Goal: Task Accomplishment & Management: Use online tool/utility

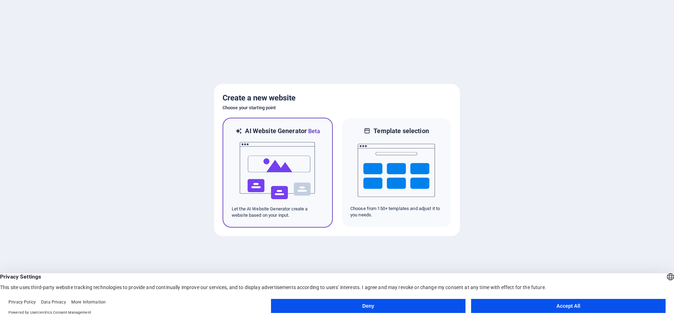
click at [298, 171] on img at bounding box center [277, 171] width 77 height 70
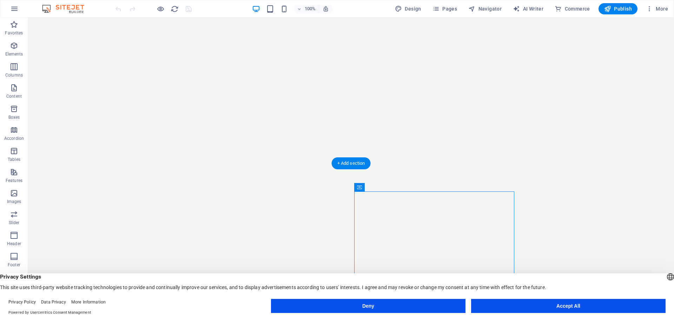
drag, startPoint x: 387, startPoint y: 206, endPoint x: 212, endPoint y: 183, distance: 176.2
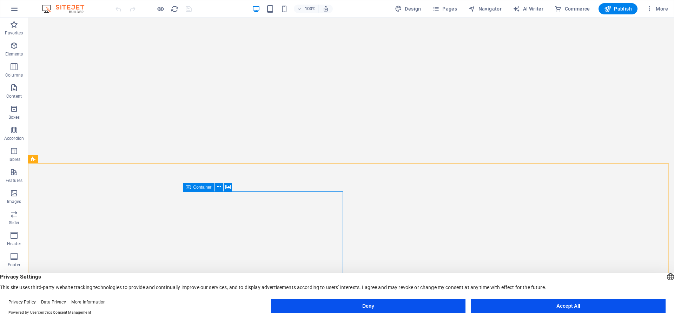
click at [200, 188] on span "Container" at bounding box center [203, 187] width 18 height 4
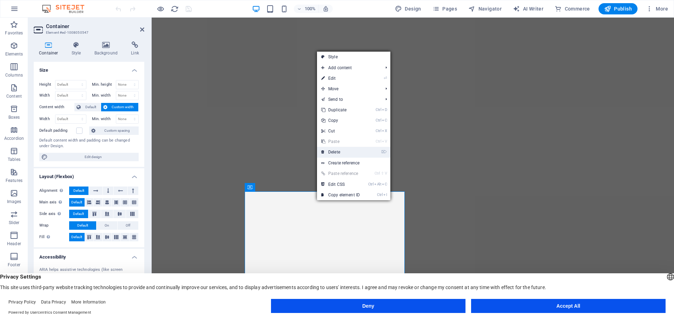
click at [338, 152] on link "⌦ Delete" at bounding box center [340, 152] width 47 height 11
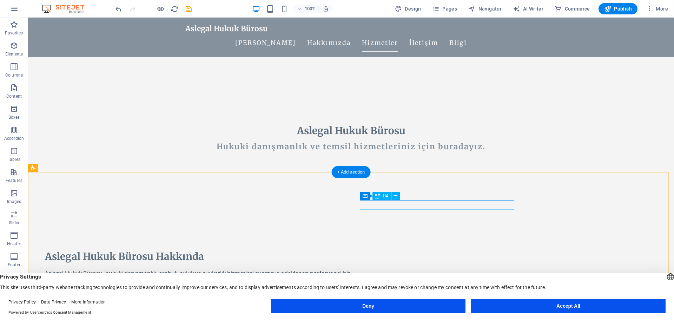
scroll to position [246, 0]
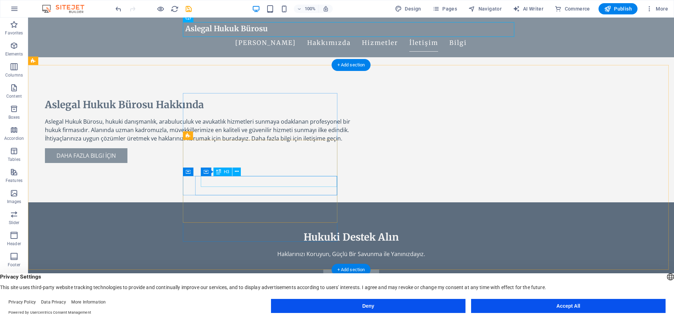
scroll to position [386, 0]
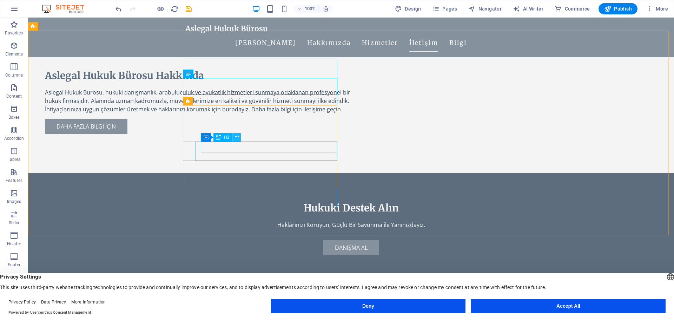
click at [236, 139] on icon at bounding box center [237, 136] width 4 height 7
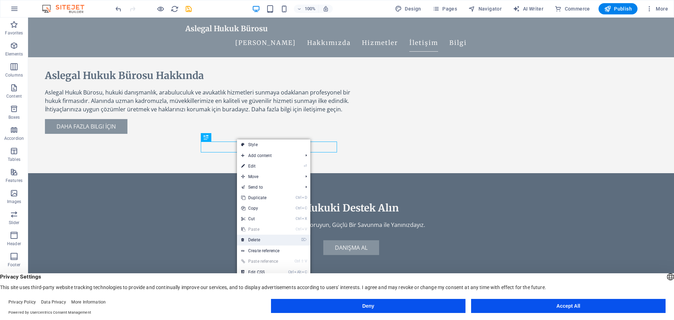
click at [263, 238] on link "⌦ Delete" at bounding box center [260, 240] width 47 height 11
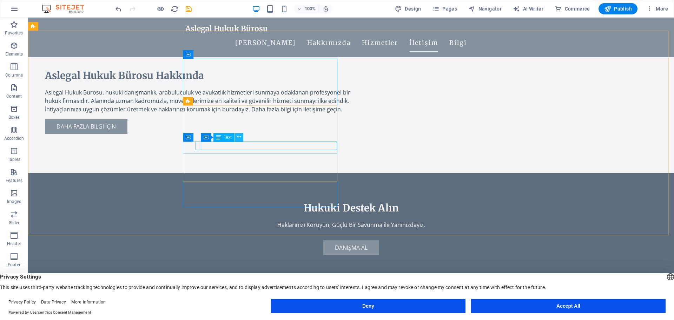
click at [239, 138] on icon at bounding box center [239, 136] width 4 height 7
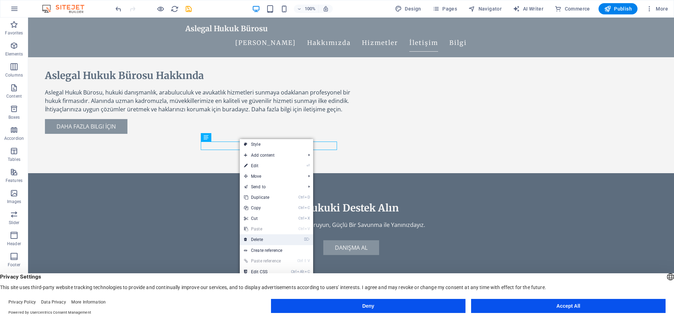
click at [263, 237] on link "⌦ Delete" at bounding box center [263, 239] width 47 height 11
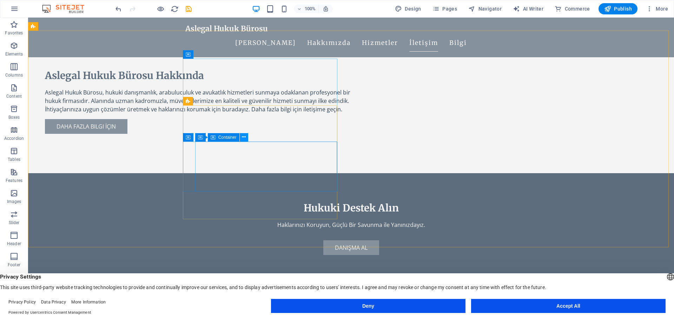
click at [245, 139] on icon at bounding box center [244, 136] width 4 height 7
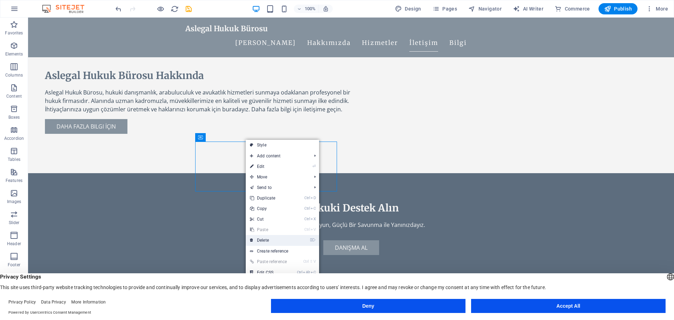
click at [278, 239] on link "⌦ Delete" at bounding box center [269, 240] width 47 height 11
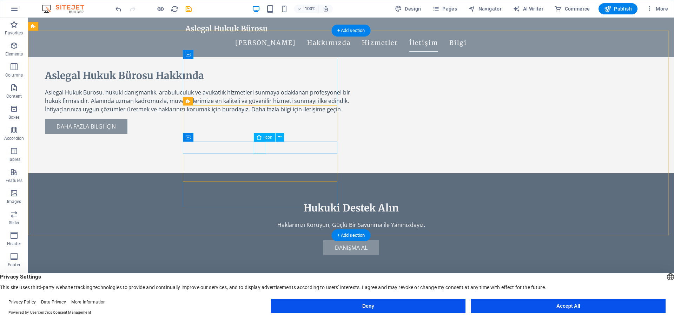
click at [279, 137] on icon at bounding box center [280, 136] width 4 height 7
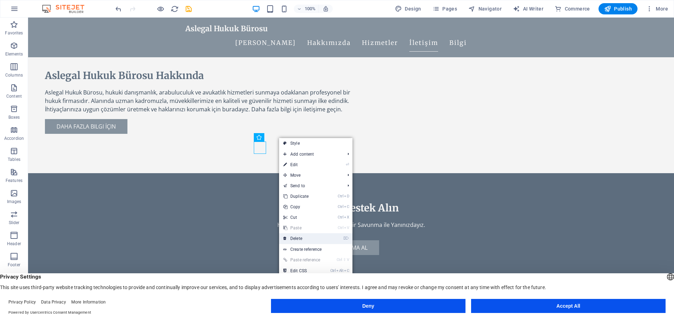
click at [303, 239] on link "⌦ Delete" at bounding box center [302, 238] width 47 height 11
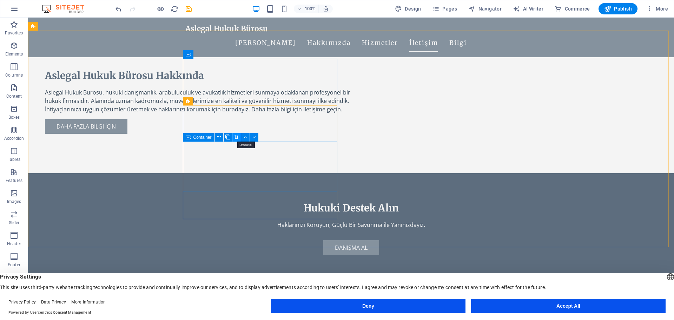
drag, startPoint x: 238, startPoint y: 137, endPoint x: 210, endPoint y: 119, distance: 33.0
click at [238, 137] on icon at bounding box center [237, 136] width 4 height 7
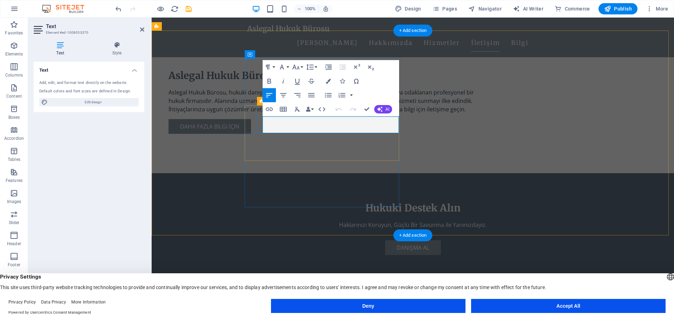
drag, startPoint x: 318, startPoint y: 119, endPoint x: 265, endPoint y: 120, distance: 52.7
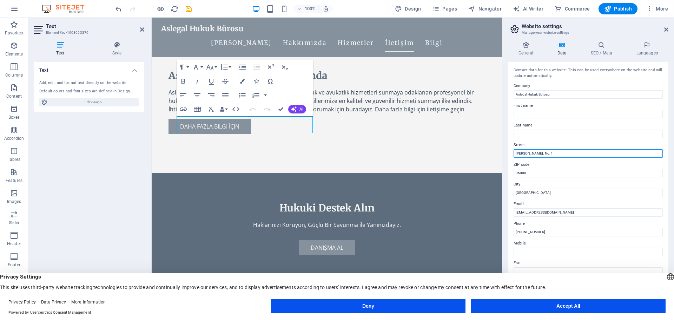
drag, startPoint x: 552, startPoint y: 153, endPoint x: 512, endPoint y: 151, distance: 39.7
click at [512, 151] on div "Contact data for this website. This can be used everywhere on the website and w…" at bounding box center [588, 182] width 161 height 241
paste input "nönü Mah. Cumhuriyet Cad. No:13"
click at [515, 154] on input "nönü Mah. Cumhuriyet Cad. No:131" at bounding box center [588, 153] width 149 height 8
click at [573, 154] on input "İnönü Mah. Cumhuriyet Cad. No:131" at bounding box center [588, 153] width 149 height 8
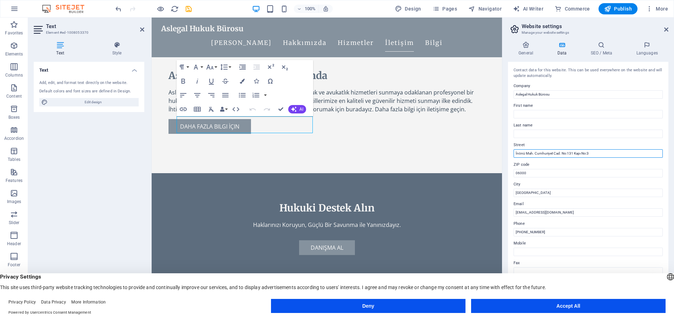
type input "İnönü Mah. Cumhuriyet Cad. No:131 Kapı No:3"
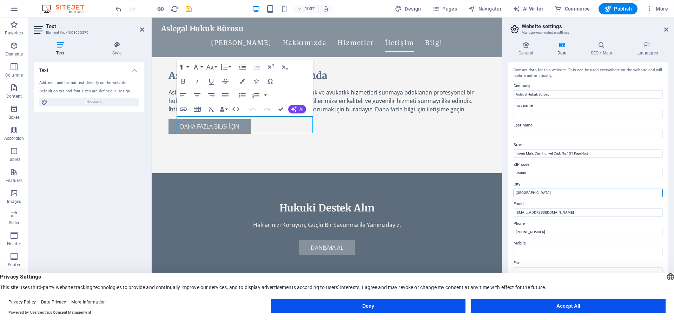
drag, startPoint x: 527, startPoint y: 191, endPoint x: 509, endPoint y: 191, distance: 18.6
click at [509, 191] on div "Contact data for this website. This can be used everywhere on the website and w…" at bounding box center [588, 182] width 161 height 241
type input "İstanbul"
click at [533, 223] on label "Phone" at bounding box center [588, 224] width 149 height 8
click at [533, 228] on input "[PHONE_NUMBER]" at bounding box center [588, 232] width 149 height 8
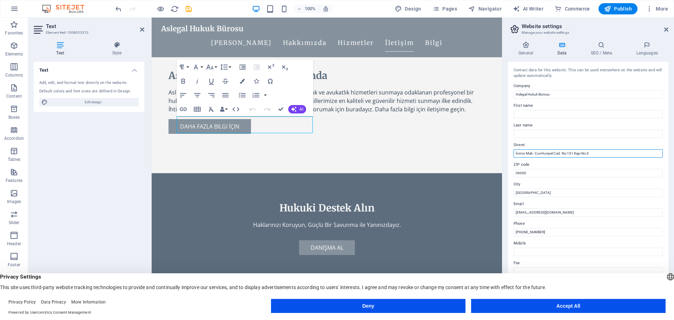
click at [601, 156] on input "İnönü Mah. Cumhuriyet Cad. No:131 Kapı No:3" at bounding box center [588, 153] width 149 height 8
type input "İnönü Mah. Cumhuriyet Cad. No:131 Kapı No:3 Beyoğlu"
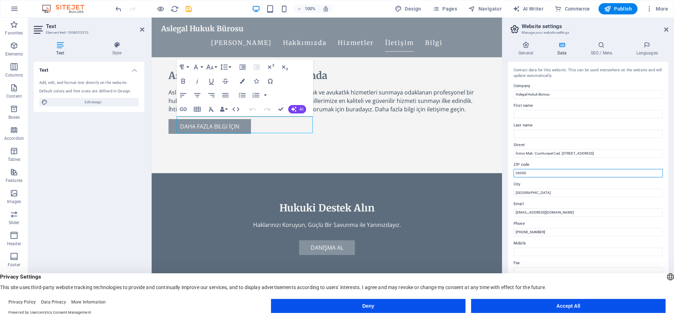
drag, startPoint x: 530, startPoint y: 171, endPoint x: 511, endPoint y: 171, distance: 18.6
click at [512, 171] on div "Contact data for this website. This can be used everywhere on the website and w…" at bounding box center [588, 182] width 161 height 241
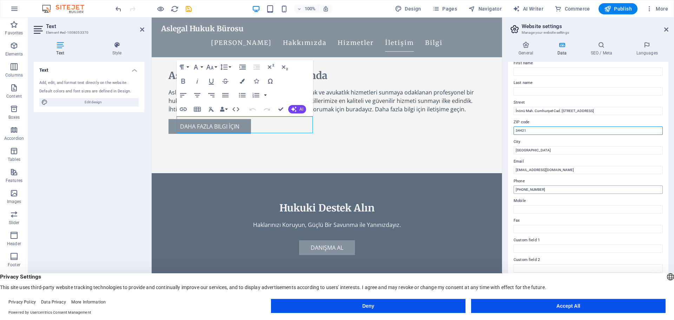
scroll to position [0, 0]
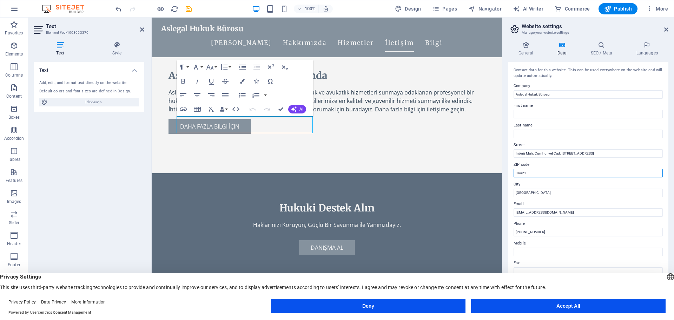
type input "34421"
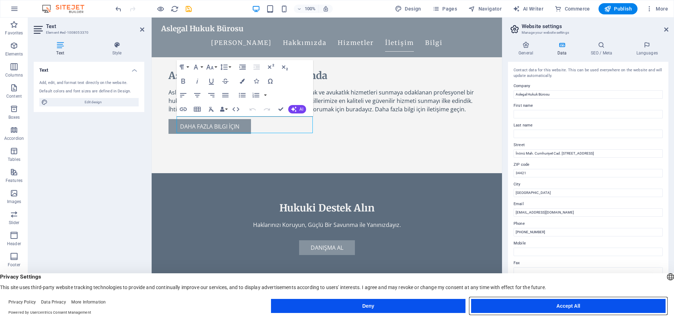
click at [546, 305] on button "Accept All" at bounding box center [568, 306] width 195 height 14
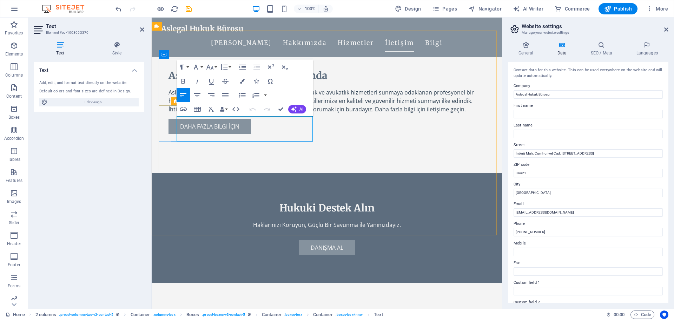
click at [523, 49] on h4 "General" at bounding box center [527, 48] width 39 height 15
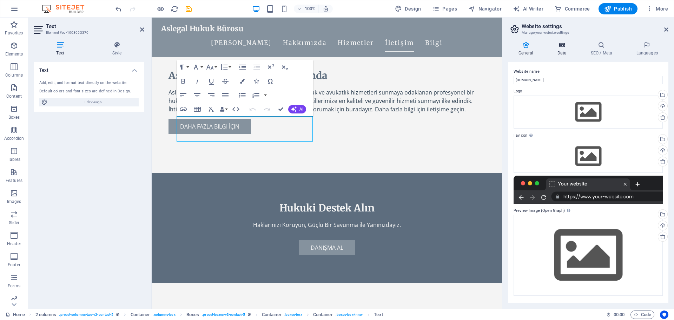
click at [561, 51] on h4 "Data" at bounding box center [563, 48] width 33 height 15
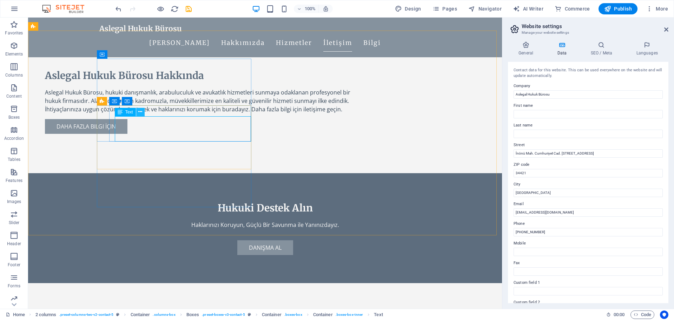
click at [139, 113] on icon at bounding box center [140, 111] width 4 height 7
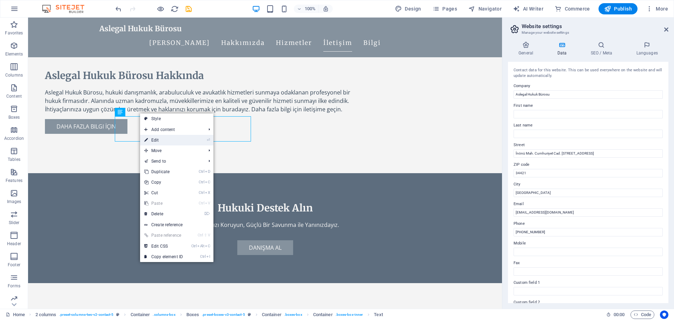
click at [164, 141] on link "⏎ Edit" at bounding box center [163, 140] width 47 height 11
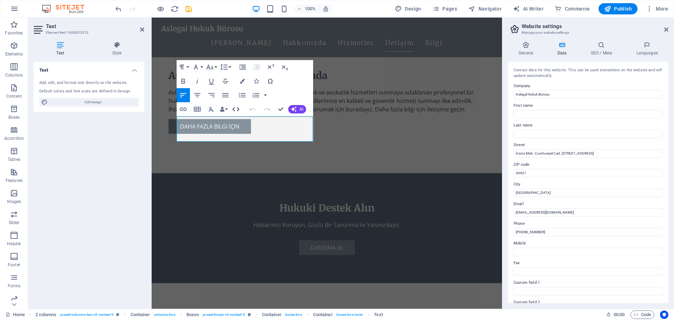
click at [239, 111] on icon "button" at bounding box center [236, 109] width 8 height 8
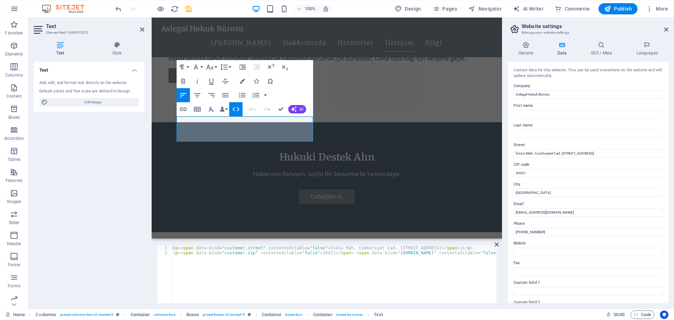
click at [241, 110] on button "HTML" at bounding box center [235, 109] width 13 height 14
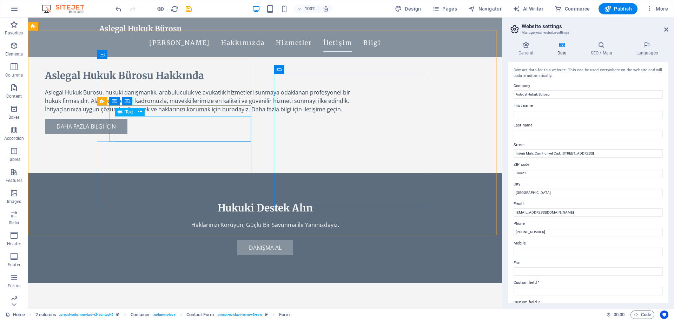
click at [123, 113] on div "Text" at bounding box center [125, 112] width 21 height 8
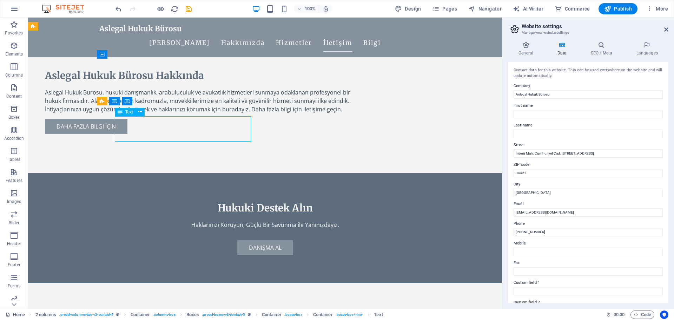
click at [129, 112] on span "Text" at bounding box center [129, 112] width 8 height 4
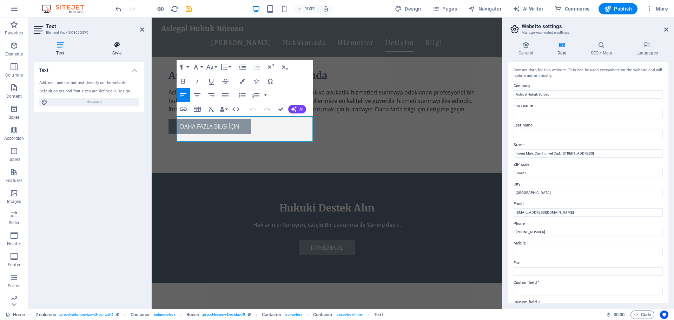
click at [114, 51] on h4 "Style" at bounding box center [117, 48] width 55 height 15
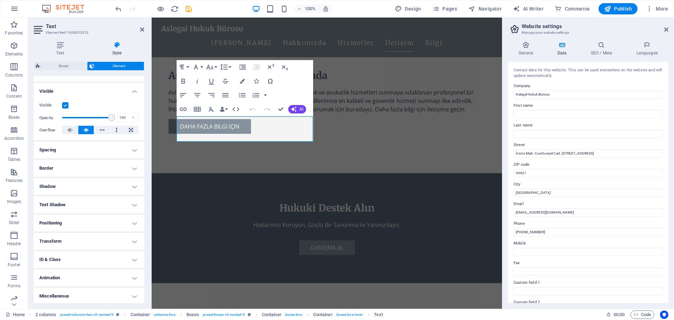
scroll to position [70, 0]
click at [62, 49] on h4 "Text" at bounding box center [62, 48] width 56 height 15
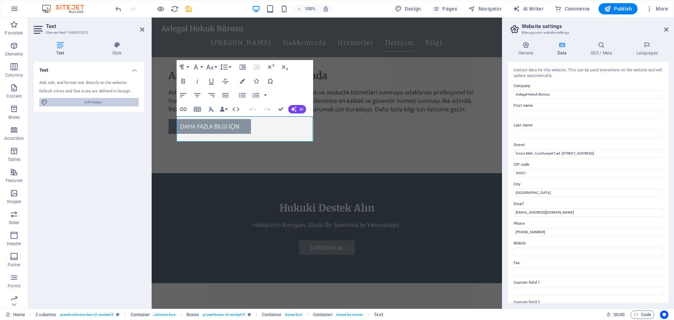
drag, startPoint x: 93, startPoint y: 102, endPoint x: 326, endPoint y: 85, distance: 233.2
click at [93, 102] on span "Edit design" at bounding box center [93, 102] width 87 height 8
select select "px"
select select "200"
select select "px"
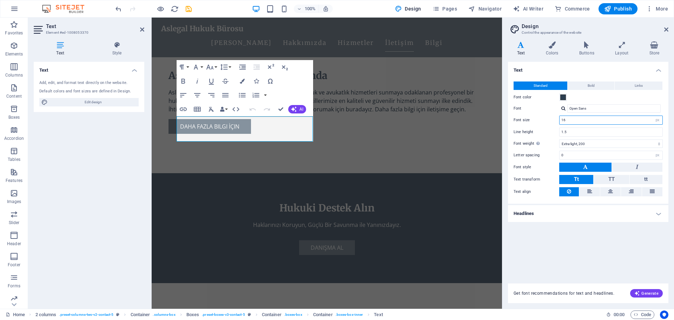
drag, startPoint x: 572, startPoint y: 122, endPoint x: 558, endPoint y: 120, distance: 14.1
click at [558, 120] on div "Font size 16 rem px" at bounding box center [588, 120] width 149 height 9
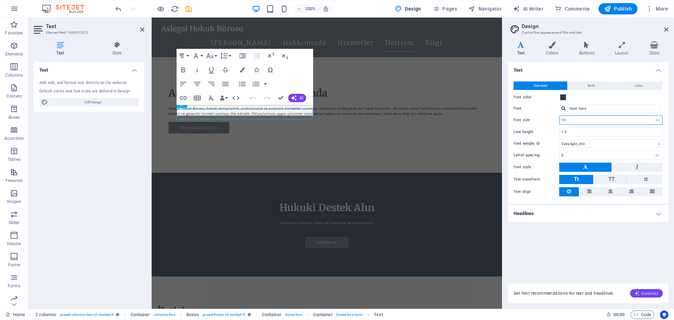
scroll to position [368, 0]
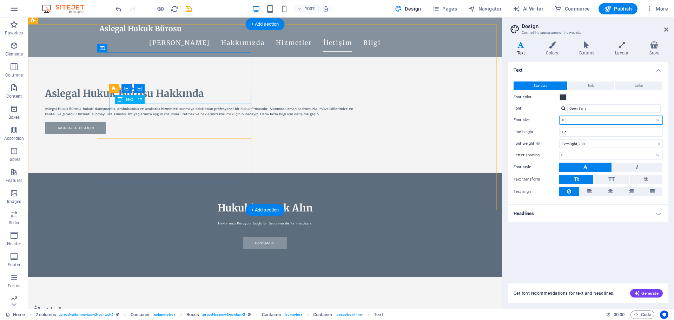
type input "10"
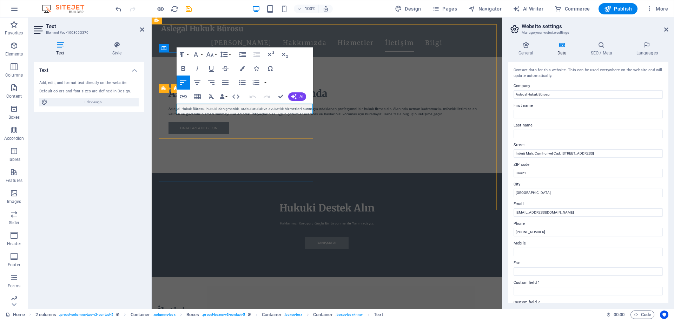
drag, startPoint x: 542, startPoint y: 194, endPoint x: 513, endPoint y: 192, distance: 29.2
click at [513, 192] on div "Contact data for this website. This can be used everywhere on the website and w…" at bounding box center [588, 182] width 161 height 241
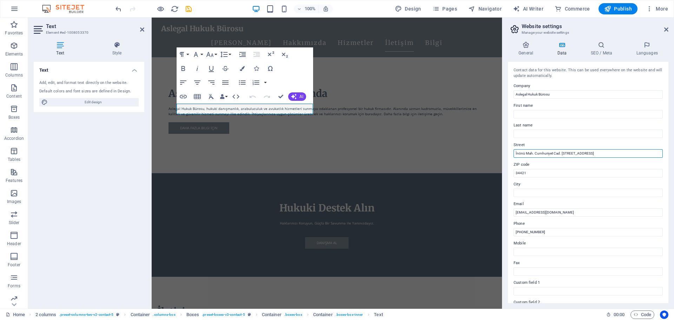
click at [626, 154] on input "İnönü Mah. Cumhuriyet Cad. No:131 Kapı No:3 Beyoğlu" at bounding box center [588, 153] width 149 height 8
paste input "İstanbul"
type input "İnönü Mah. Cumhuriyet Cad. No:131 Kapı No:3 Beyoğlu / İstanbul"
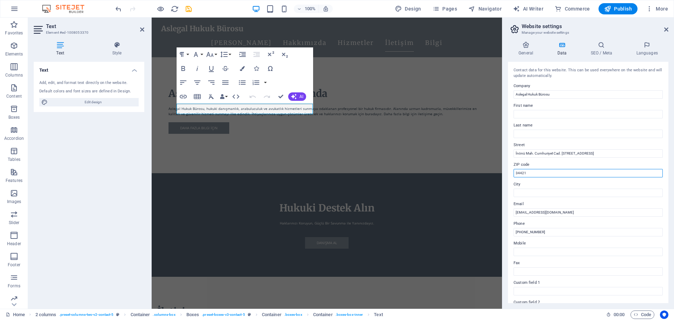
drag, startPoint x: 690, startPoint y: 191, endPoint x: 500, endPoint y: 172, distance: 191.0
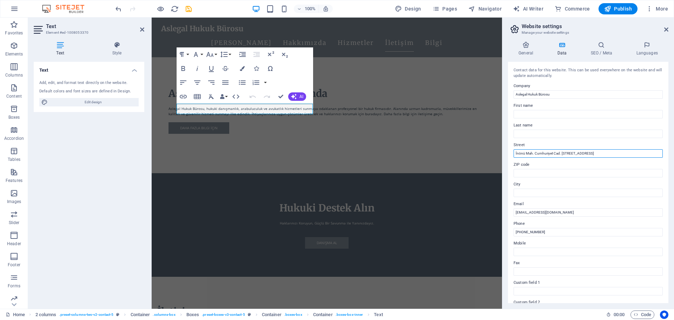
click at [626, 154] on input "İnönü Mah. Cumhuriyet Cad. No:131 Kapı No:3 Beyoğlu / İstanbul" at bounding box center [588, 153] width 149 height 8
paste input "34421"
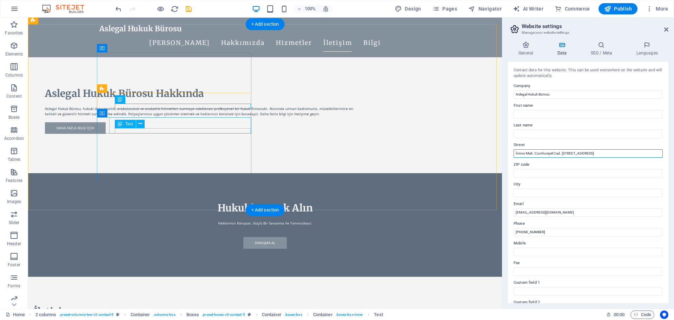
type input "İnönü Mah. Cumhuriyet Cad. No:131 Kapı No:3 Beyoğlu / İstanbul 34421"
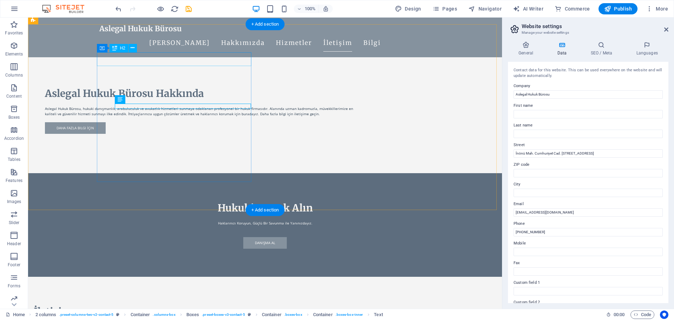
click at [134, 305] on div "İletişim" at bounding box center [111, 312] width 155 height 14
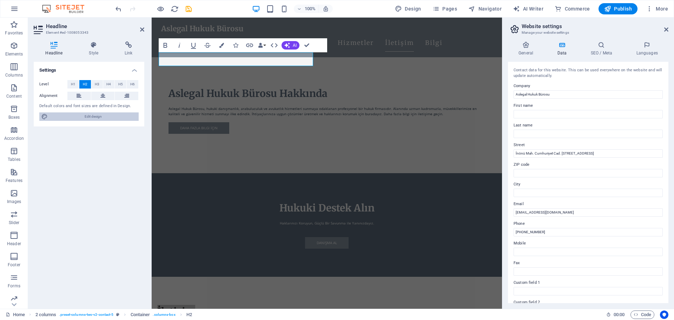
click at [97, 117] on span "Edit design" at bounding box center [93, 116] width 87 height 8
select select "px"
select select "200"
select select "px"
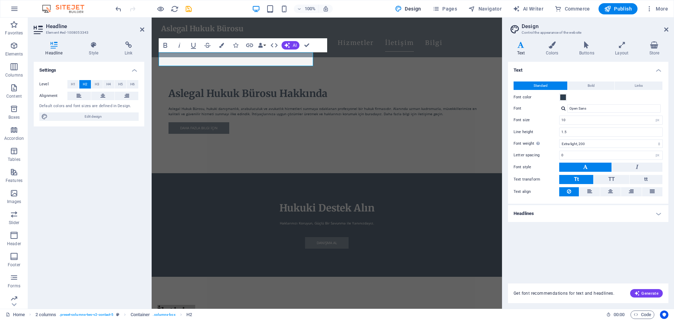
click at [521, 53] on h4 "Text" at bounding box center [522, 48] width 29 height 15
drag, startPoint x: 569, startPoint y: 121, endPoint x: 557, endPoint y: 120, distance: 12.3
click at [557, 120] on div "Font size 10 rem px" at bounding box center [588, 120] width 149 height 9
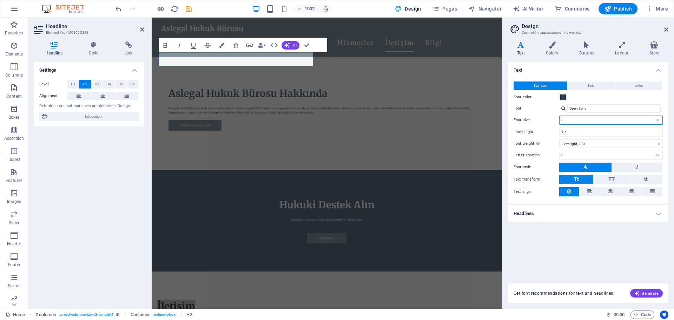
scroll to position [361, 0]
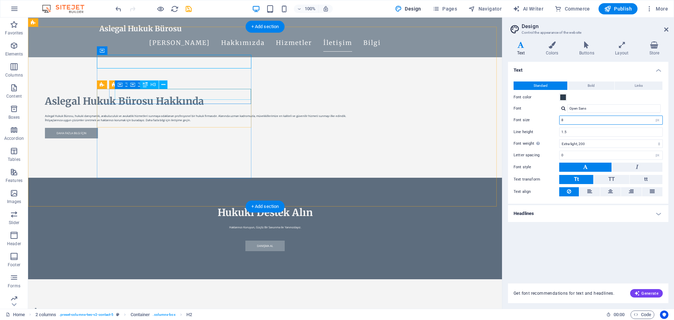
type input "8"
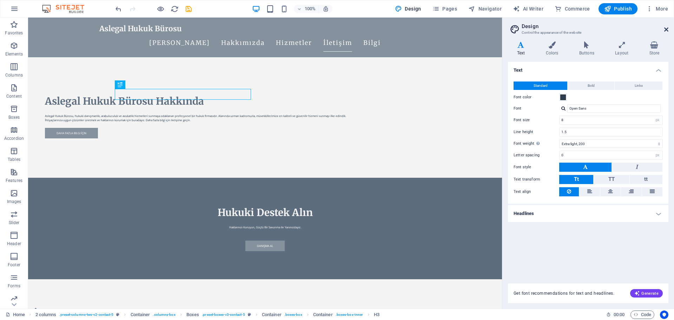
click at [667, 29] on icon at bounding box center [667, 30] width 4 height 6
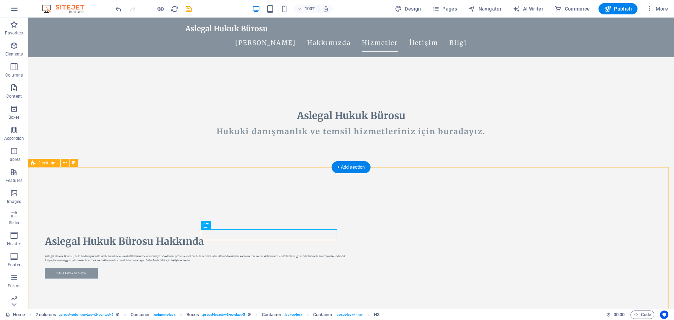
scroll to position [220, 0]
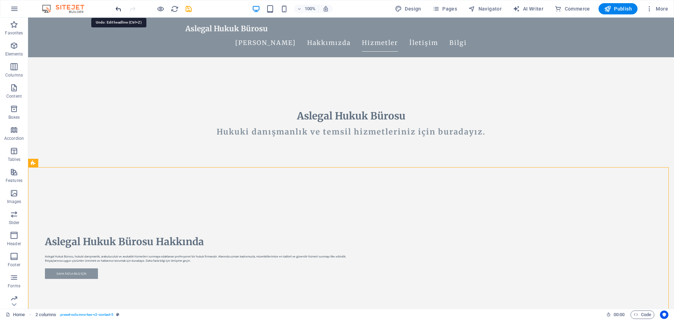
click at [115, 7] on icon "undo" at bounding box center [119, 9] width 8 height 8
click at [134, 7] on icon "redo" at bounding box center [133, 9] width 8 height 8
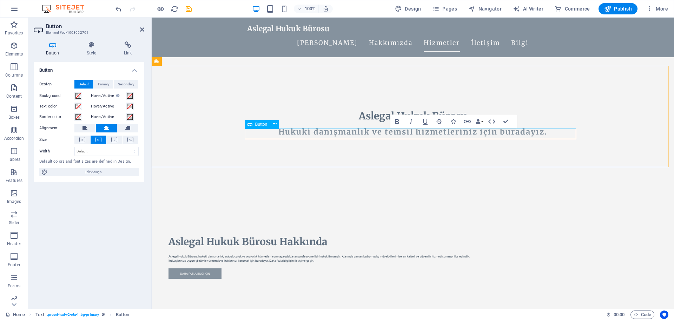
click at [104, 170] on span "Edit design" at bounding box center [93, 172] width 87 height 8
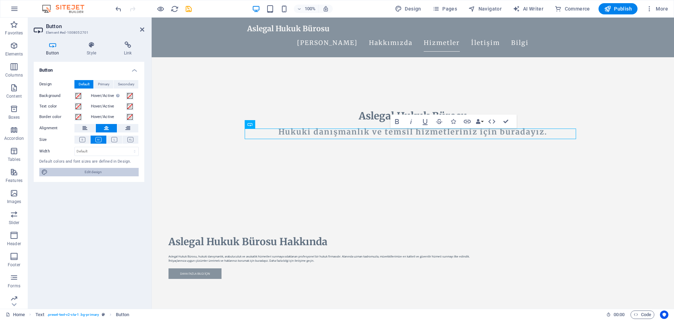
select select "px"
select select "200"
select select "px"
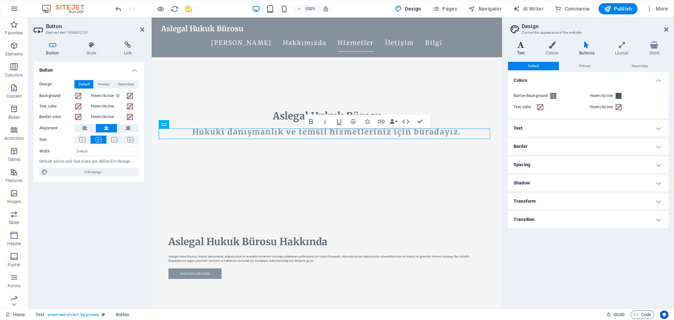
click at [519, 51] on h4 "Text" at bounding box center [522, 48] width 29 height 15
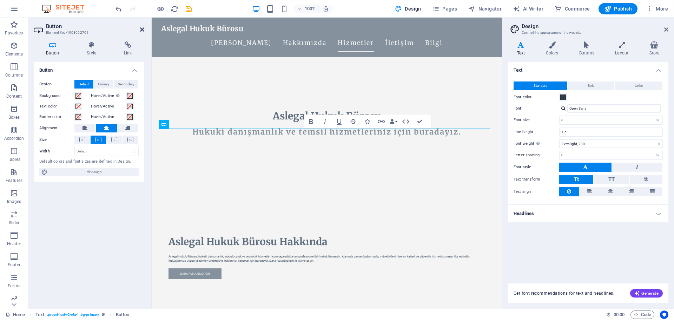
click at [144, 28] on icon at bounding box center [142, 30] width 4 height 6
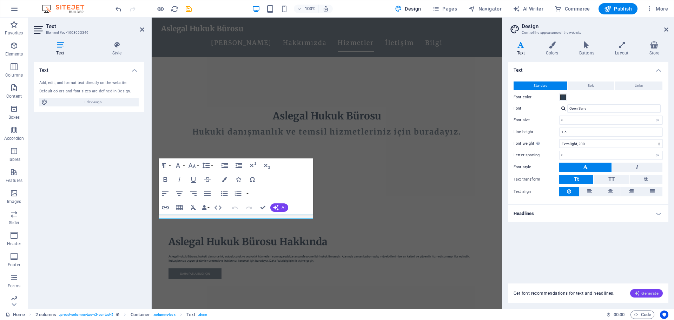
click at [642, 295] on span "Generate" at bounding box center [647, 293] width 24 height 6
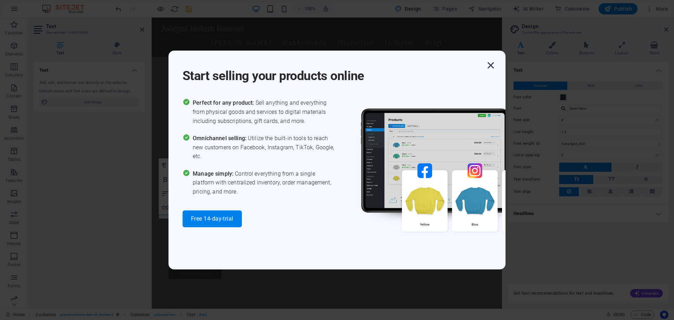
click at [490, 64] on icon "button" at bounding box center [491, 65] width 13 height 13
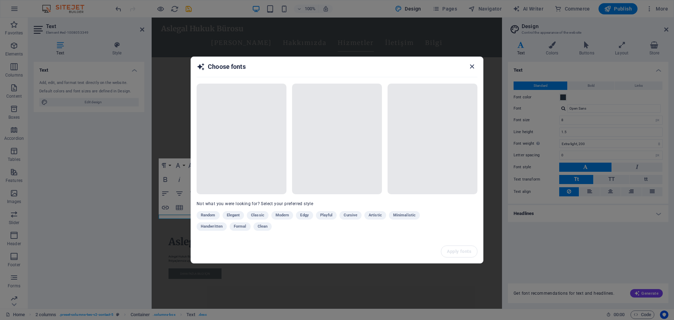
click at [471, 65] on icon "button" at bounding box center [472, 67] width 8 height 8
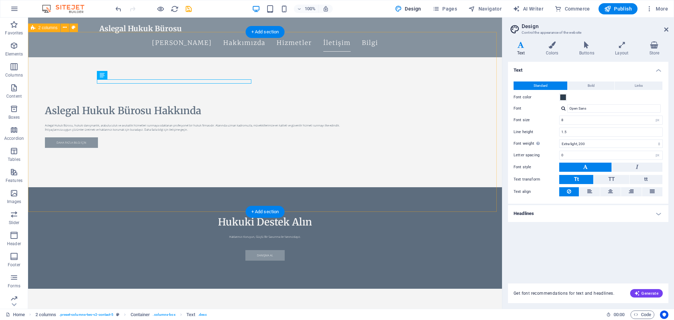
scroll to position [361, 0]
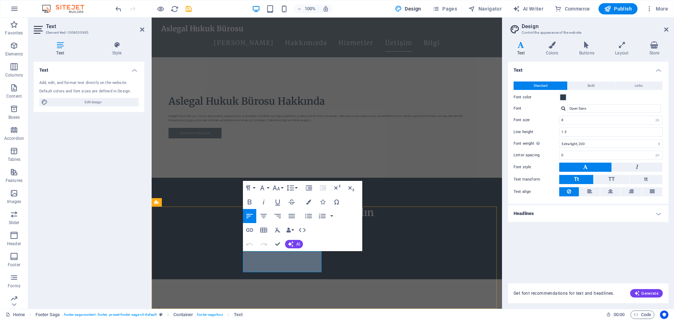
drag, startPoint x: 250, startPoint y: 263, endPoint x: 250, endPoint y: 266, distance: 3.5
drag, startPoint x: 253, startPoint y: 269, endPoint x: 244, endPoint y: 270, distance: 8.8
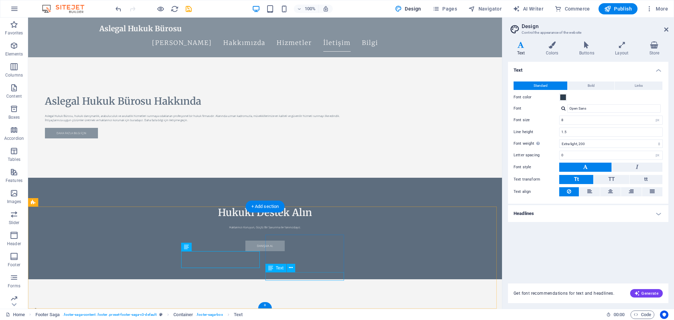
click at [289, 268] on button at bounding box center [291, 268] width 8 height 8
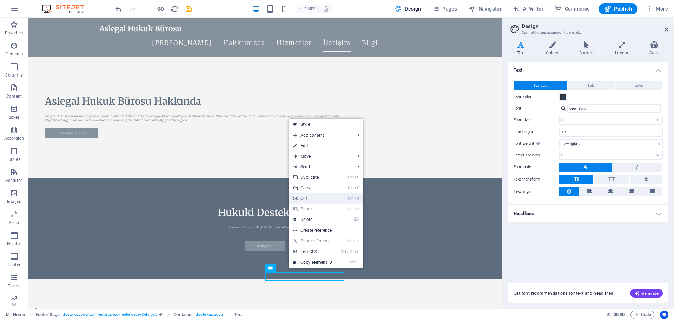
click at [320, 196] on link "Ctrl X Cut" at bounding box center [312, 198] width 47 height 11
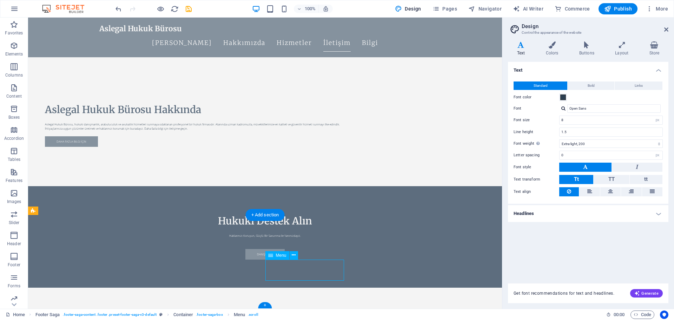
select select
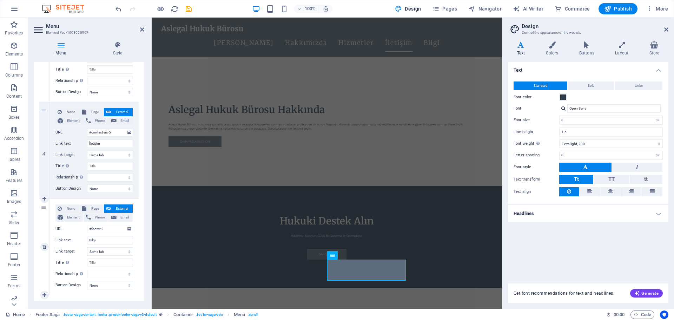
scroll to position [328, 0]
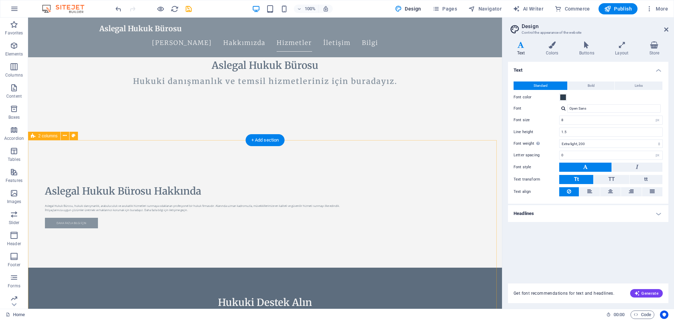
scroll to position [352, 0]
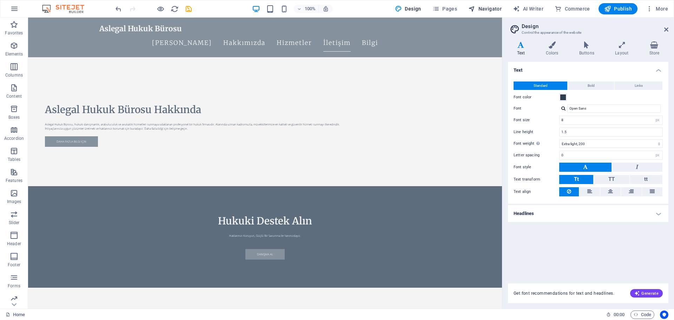
click at [497, 8] on span "Navigator" at bounding box center [485, 8] width 33 height 7
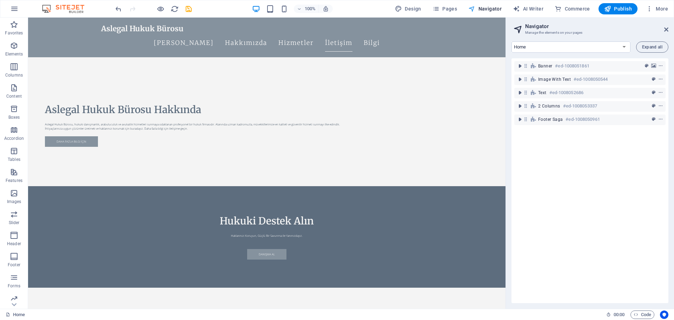
click at [493, 9] on span "Navigator" at bounding box center [485, 8] width 33 height 7
click at [650, 46] on span "Expand all" at bounding box center [652, 47] width 20 height 4
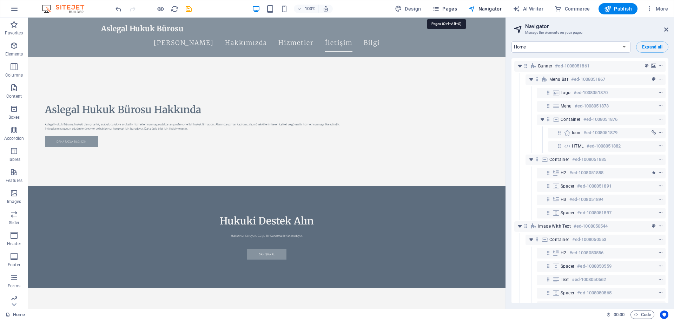
click at [451, 8] on span "Pages" at bounding box center [445, 8] width 25 height 7
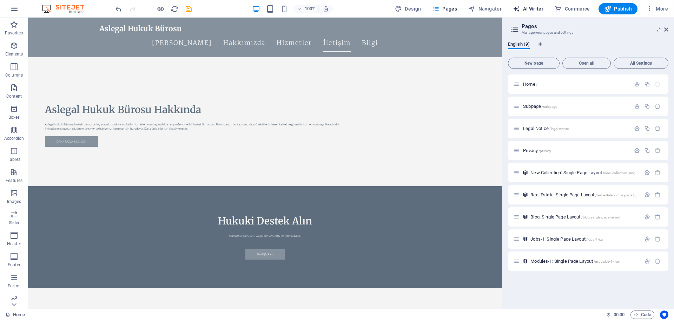
click at [538, 11] on span "AI Writer" at bounding box center [528, 8] width 31 height 7
select select "English"
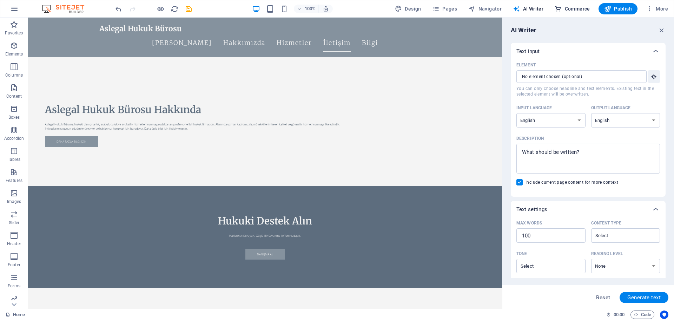
click at [570, 9] on span "Commerce" at bounding box center [572, 8] width 35 height 7
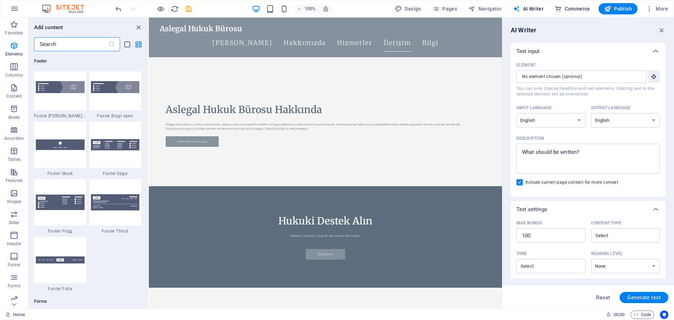
scroll to position [6769, 0]
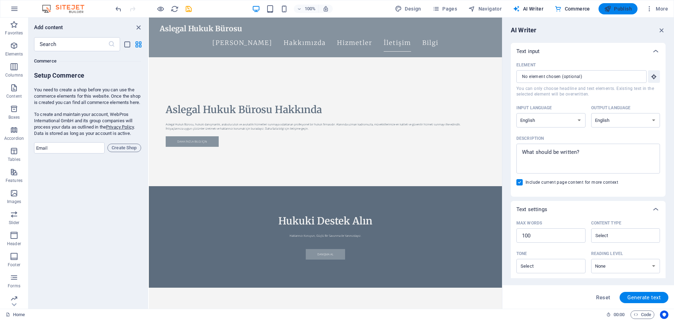
click at [629, 8] on span "Publish" at bounding box center [619, 8] width 28 height 7
checkbox input "false"
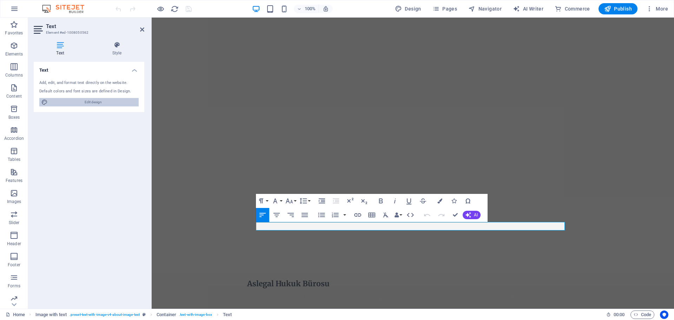
drag, startPoint x: 106, startPoint y: 102, endPoint x: 349, endPoint y: 64, distance: 246.6
click at [106, 102] on span "Edit design" at bounding box center [93, 102] width 87 height 8
select select "px"
select select "200"
select select "px"
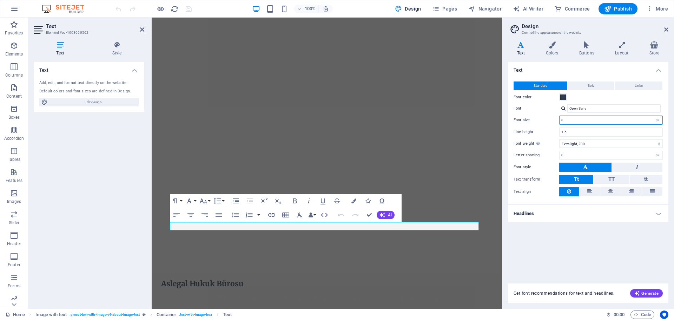
drag, startPoint x: 573, startPoint y: 121, endPoint x: 557, endPoint y: 120, distance: 16.5
click at [557, 120] on div "Font size 8 rem px" at bounding box center [588, 120] width 149 height 9
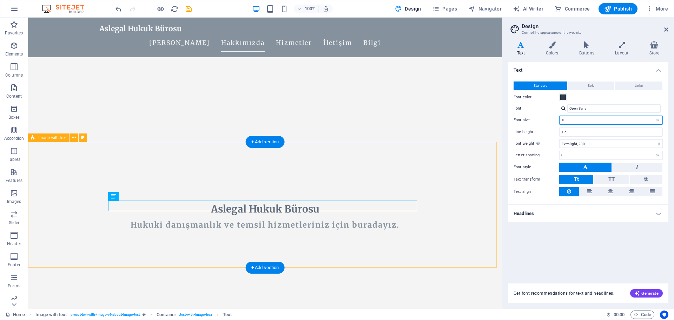
scroll to position [141, 0]
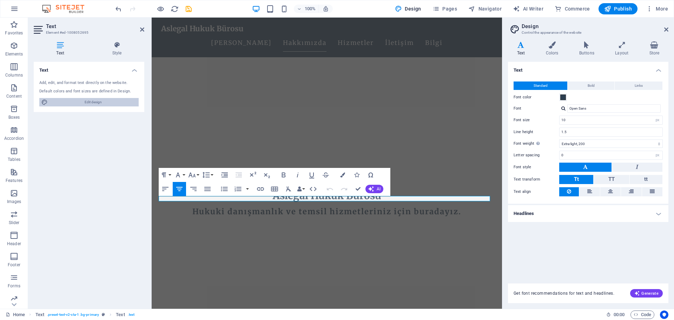
click at [100, 104] on span "Edit design" at bounding box center [93, 102] width 87 height 8
drag, startPoint x: 577, startPoint y: 122, endPoint x: 550, endPoint y: 119, distance: 27.5
click at [550, 119] on div "Font size 10 rem px" at bounding box center [588, 120] width 149 height 9
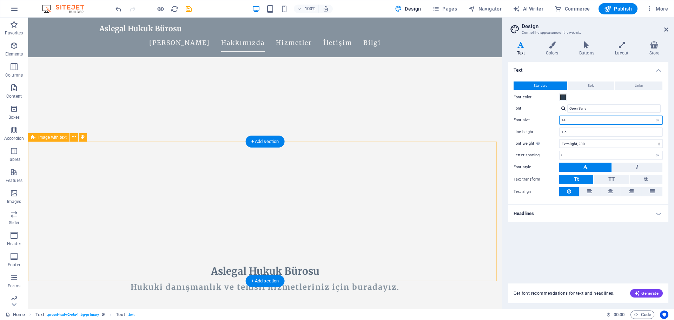
scroll to position [0, 0]
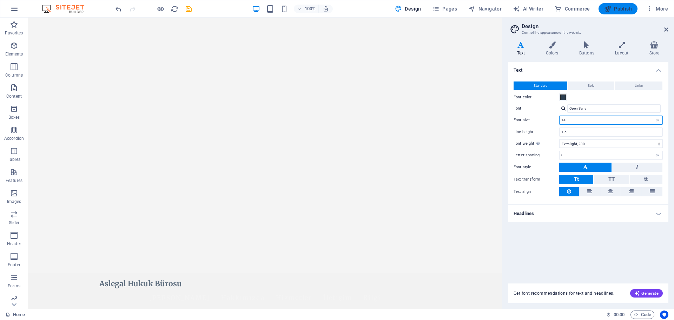
type input "14"
click at [617, 9] on span "Publish" at bounding box center [619, 8] width 28 height 7
checkbox input "false"
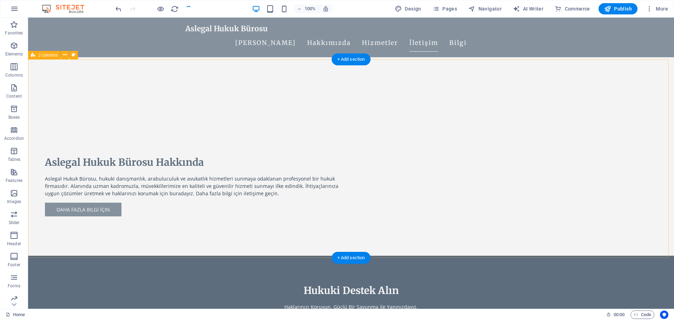
scroll to position [351, 0]
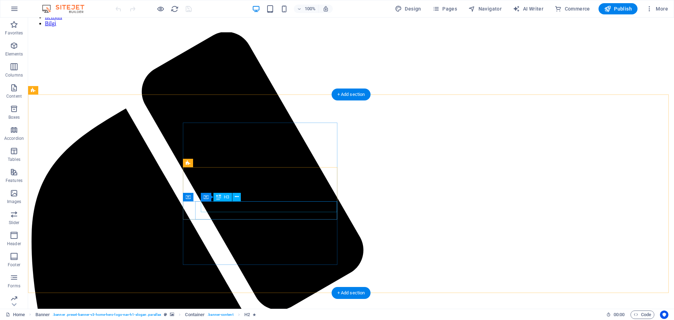
scroll to position [316, 0]
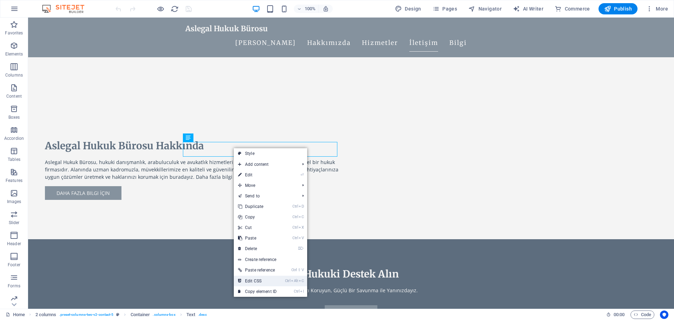
click at [269, 282] on link "Ctrl Alt C Edit CSS" at bounding box center [257, 281] width 47 height 11
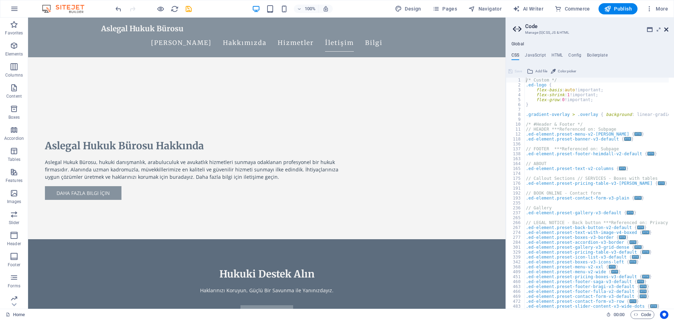
click at [667, 29] on icon at bounding box center [667, 30] width 4 height 6
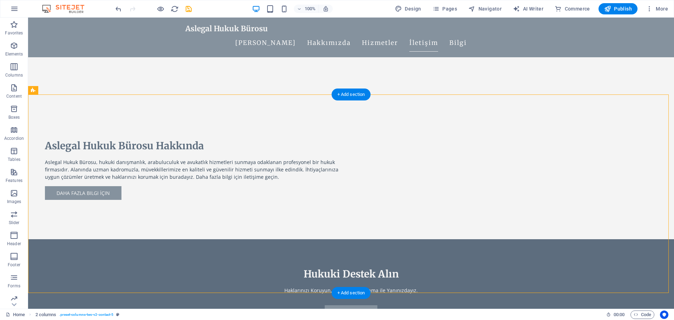
drag, startPoint x: 229, startPoint y: 137, endPoint x: 147, endPoint y: 122, distance: 83.2
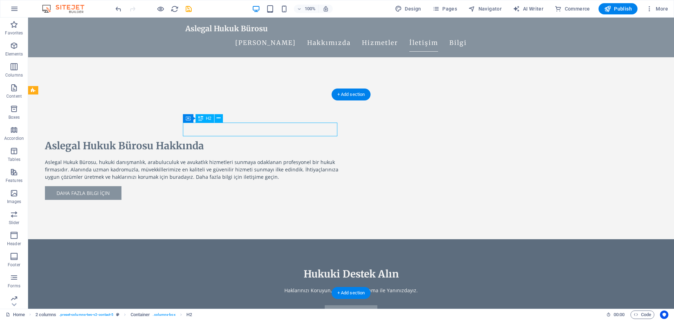
click at [219, 118] on icon at bounding box center [219, 118] width 4 height 7
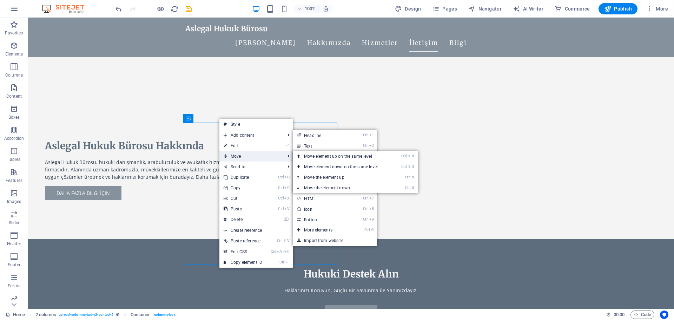
click at [230, 154] on span "Move" at bounding box center [251, 156] width 63 height 11
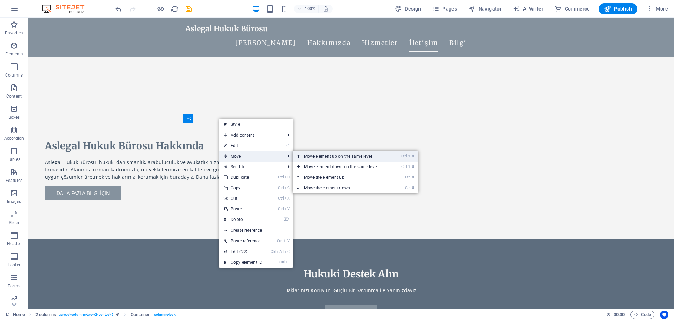
click at [328, 158] on link "Ctrl ⇧ ⬆ Move element up on the same level" at bounding box center [342, 156] width 99 height 11
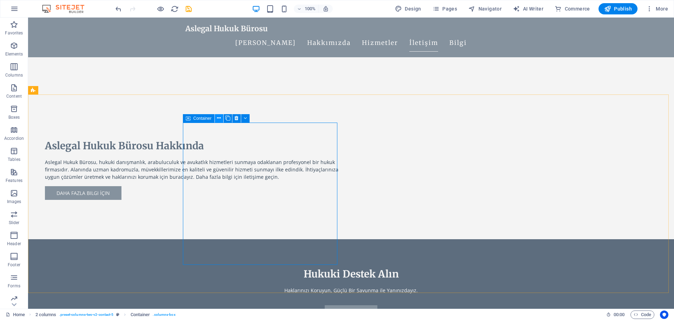
click at [217, 118] on button at bounding box center [219, 118] width 8 height 8
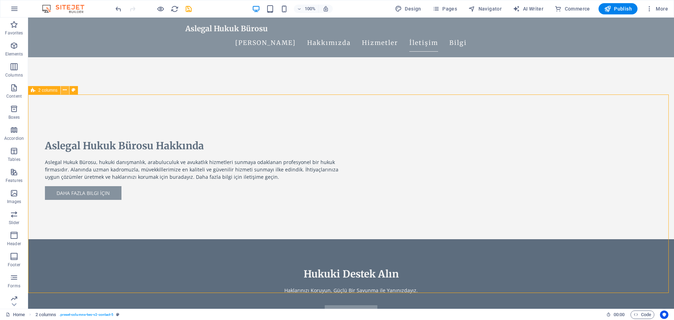
click at [64, 90] on icon at bounding box center [65, 89] width 4 height 7
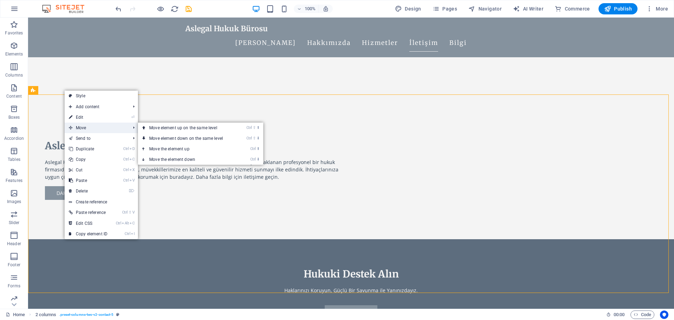
click at [85, 130] on span "Move" at bounding box center [96, 128] width 63 height 11
click at [85, 129] on span "Move" at bounding box center [96, 128] width 63 height 11
click at [167, 130] on link "Ctrl ⇧ ⬆ Move element up on the same level" at bounding box center [187, 128] width 99 height 11
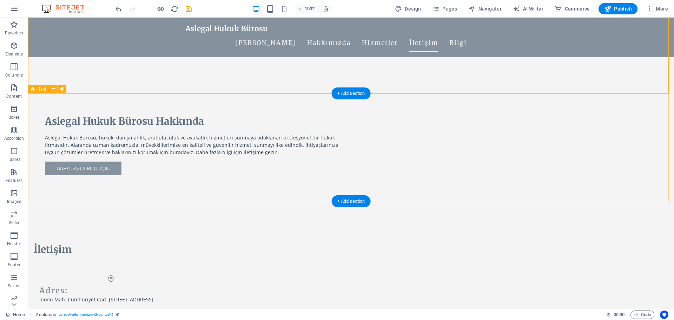
scroll to position [308, 0]
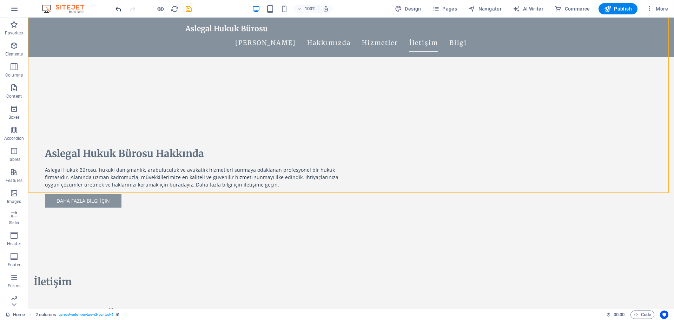
click at [116, 8] on icon "undo" at bounding box center [119, 9] width 8 height 8
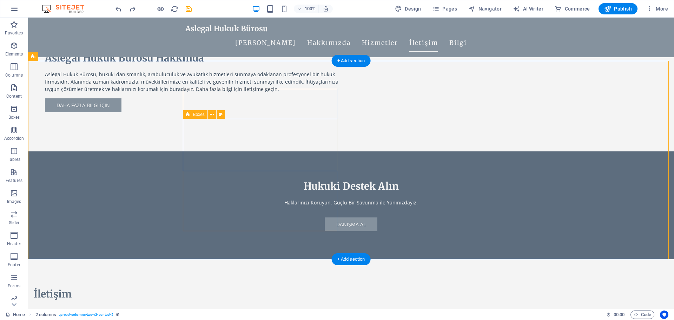
scroll to position [414, 0]
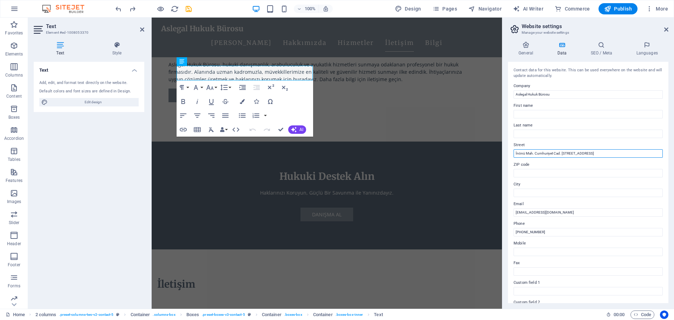
click at [589, 154] on input "İnönü Mah. Cumhuriyet Cad. No:131 Kapı No:3 Beyoğlu / İstanbul 34421" at bounding box center [588, 153] width 149 height 8
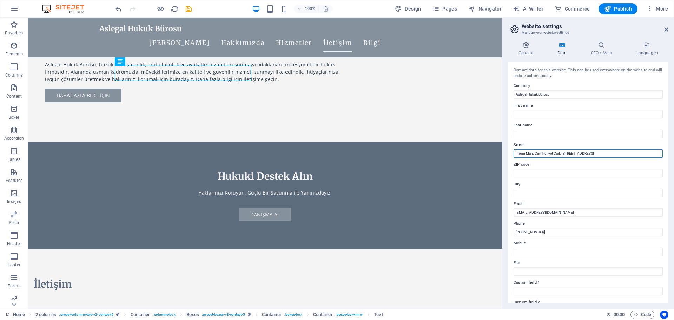
click at [610, 153] on input "İnönü Mah. Cumhuriyet Cad. No:131 Kapı No:3 Beyoğlu / İstanbul 34421" at bounding box center [588, 153] width 149 height 8
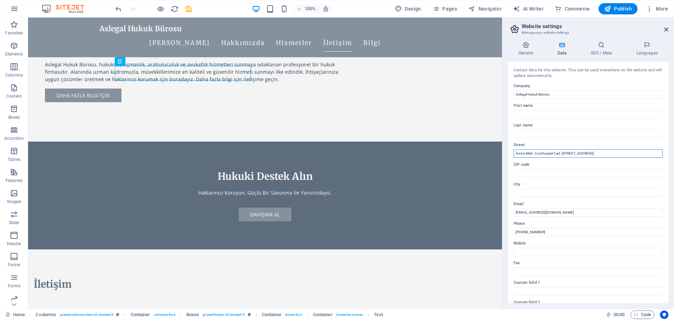
click at [593, 153] on input "İnönü Mah. Cumhuriyet Cad. No:131 Kapı No:3 Beyoğlu / İstanbul 34421" at bounding box center [588, 153] width 149 height 8
drag, startPoint x: 642, startPoint y: 153, endPoint x: 592, endPoint y: 151, distance: 50.3
click at [592, 151] on input "İnönü Mah. Cumhuriyet Cad. No:131 Kapı No:3 Beyoğlu / İstanbul 34421" at bounding box center [588, 153] width 149 height 8
type input "İnönü Mah. Cumhuriyet Cad. No:131 Kapı No:3"
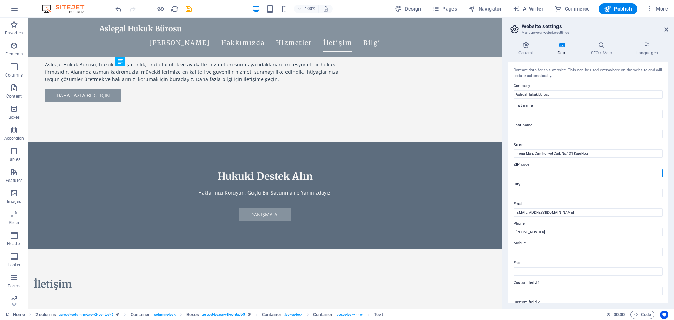
click at [535, 171] on input "ZIP code" at bounding box center [588, 173] width 149 height 8
paste input "[GEOGRAPHIC_DATA] / [GEOGRAPHIC_DATA] 34421"
click at [518, 174] on input "[GEOGRAPHIC_DATA] / [GEOGRAPHIC_DATA] 34421" at bounding box center [588, 173] width 149 height 8
type input "[GEOGRAPHIC_DATA] / [GEOGRAPHIC_DATA] 34421"
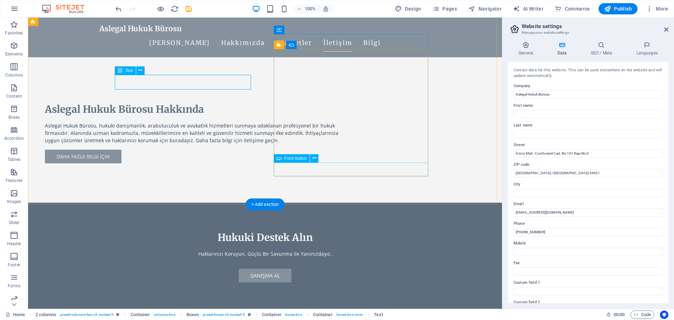
scroll to position [344, 0]
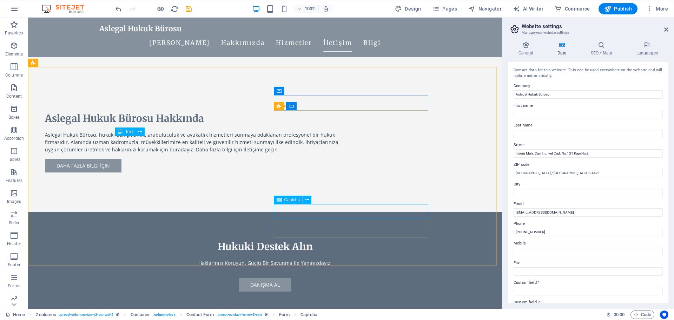
click at [295, 200] on span "Captcha" at bounding box center [293, 200] width 16 height 4
click at [306, 201] on icon at bounding box center [308, 199] width 4 height 7
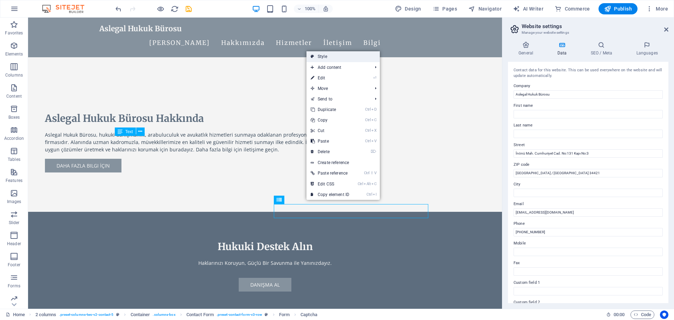
click at [338, 57] on link "Style" at bounding box center [343, 56] width 73 height 11
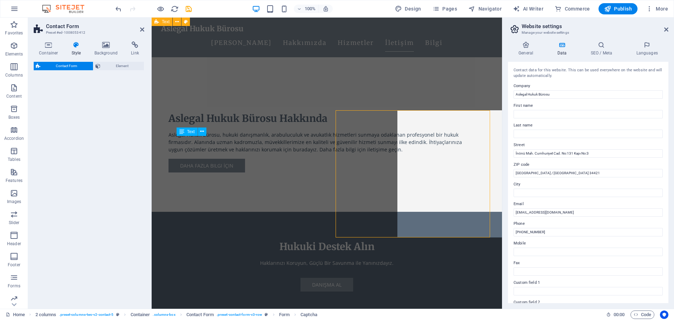
select select "rem"
select select "preset-contact-form-v3-row"
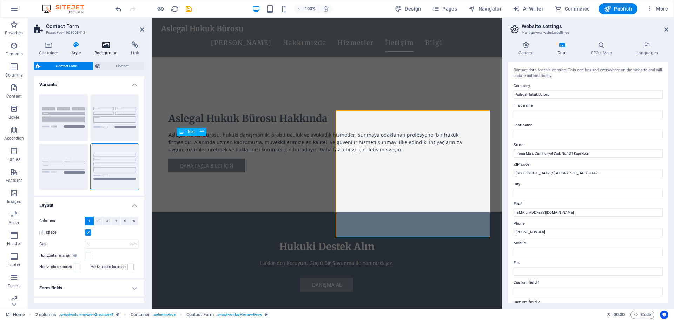
click at [97, 46] on icon at bounding box center [106, 44] width 34 height 7
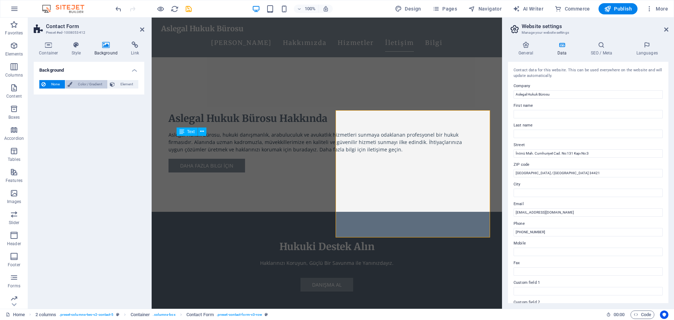
click at [88, 80] on span "Color / Gradient" at bounding box center [89, 84] width 31 height 8
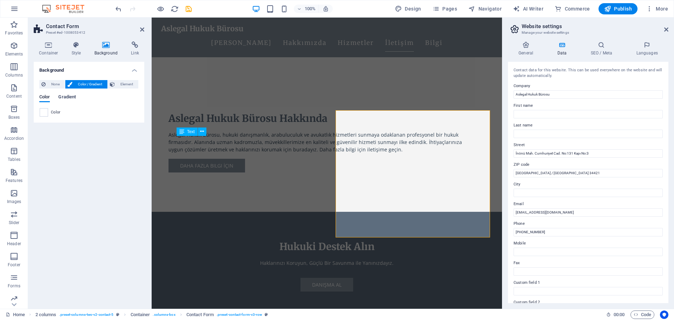
click at [66, 98] on span "Gradient" at bounding box center [67, 98] width 18 height 10
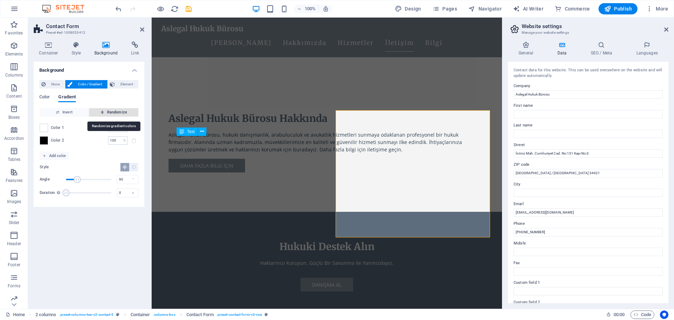
click at [100, 113] on icon "button" at bounding box center [102, 112] width 4 height 4
type input "135"
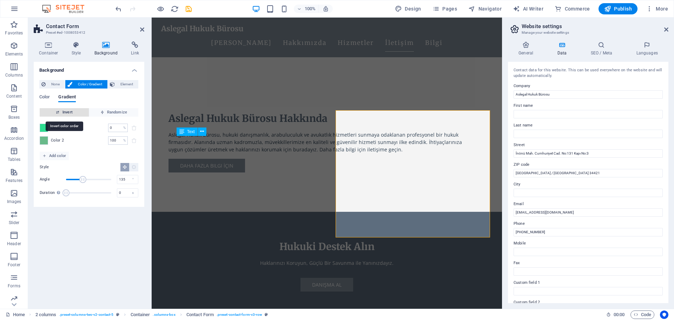
click at [78, 113] on span "Invert" at bounding box center [65, 112] width 44 height 8
click at [61, 112] on span "Invert" at bounding box center [65, 112] width 44 height 8
click at [61, 115] on span "Invert" at bounding box center [65, 112] width 44 height 8
click at [62, 115] on span "Invert" at bounding box center [65, 112] width 44 height 8
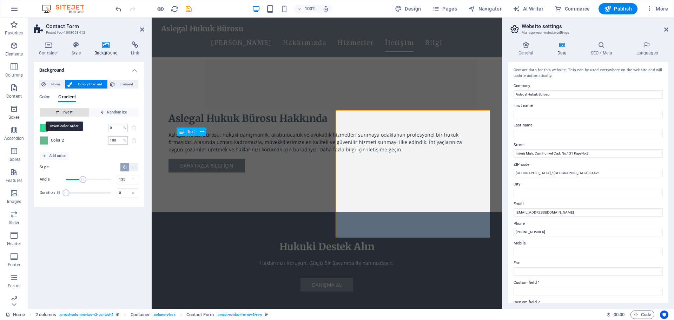
click at [62, 115] on span "Invert" at bounding box center [65, 112] width 44 height 8
click at [62, 114] on span "Invert" at bounding box center [65, 112] width 44 height 8
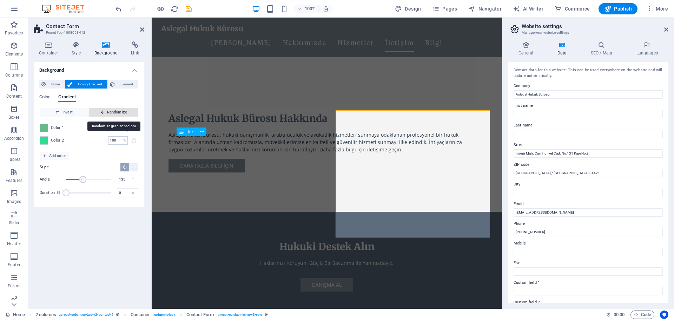
click at [112, 113] on span "Randomize" at bounding box center [114, 112] width 44 height 8
type input "28"
type input "238"
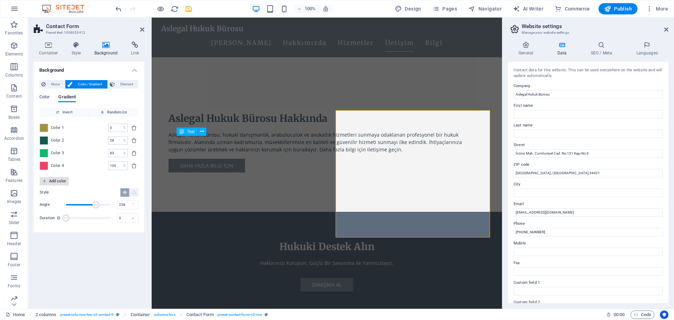
click at [58, 182] on span "Add color" at bounding box center [55, 181] width 24 height 8
click at [57, 179] on span "Color 5" at bounding box center [57, 179] width 13 height 6
click at [42, 179] on span at bounding box center [44, 179] width 8 height 8
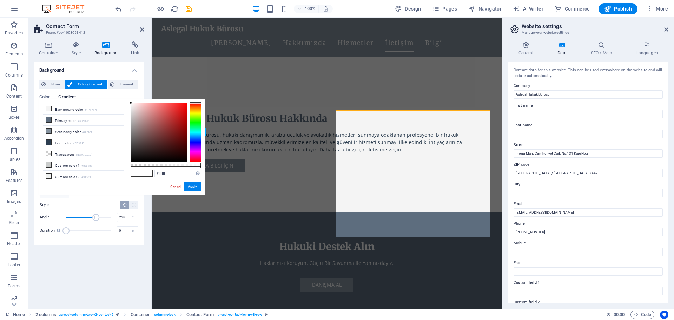
type input "#5d5a5a"
click at [133, 140] on div at bounding box center [158, 132] width 55 height 58
click at [141, 30] on icon at bounding box center [142, 30] width 4 height 6
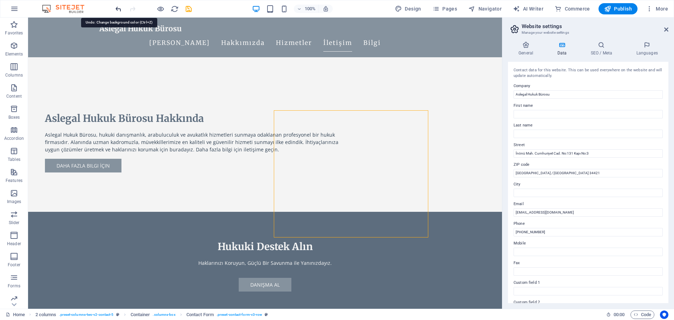
click at [120, 9] on icon "undo" at bounding box center [119, 9] width 8 height 8
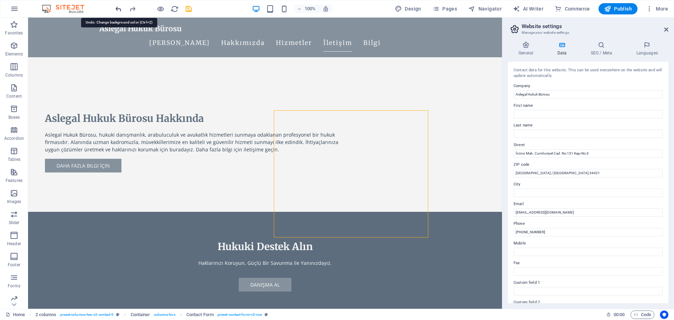
click at [120, 9] on icon "undo" at bounding box center [119, 9] width 8 height 8
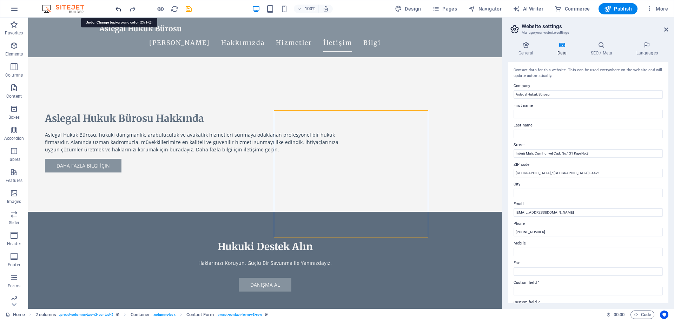
click at [120, 9] on icon "undo" at bounding box center [119, 9] width 8 height 8
click at [133, 9] on icon "redo" at bounding box center [133, 9] width 8 height 8
click at [126, 11] on div at bounding box center [153, 8] width 79 height 11
click at [120, 12] on icon "undo" at bounding box center [119, 9] width 8 height 8
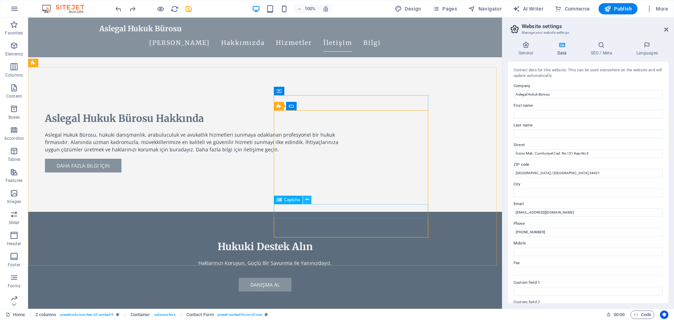
click at [305, 201] on button at bounding box center [307, 200] width 8 height 8
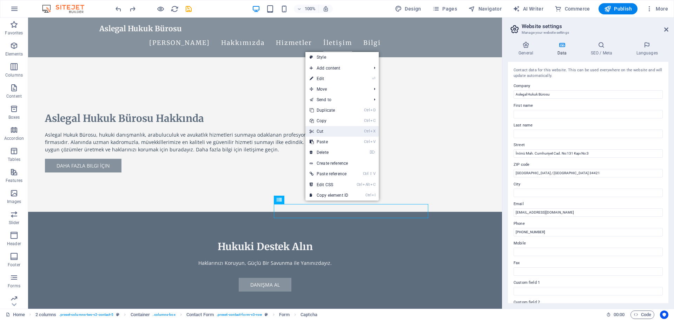
click at [333, 132] on link "Ctrl X Cut" at bounding box center [329, 131] width 47 height 11
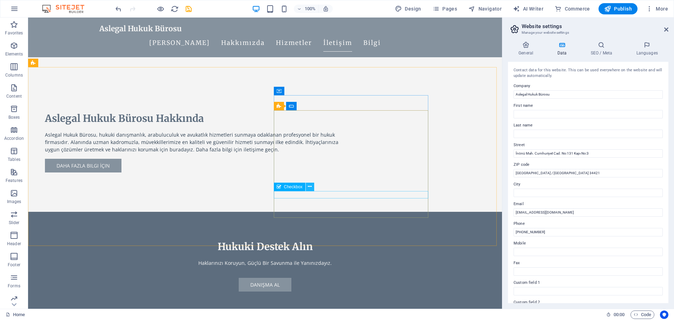
click at [311, 186] on icon at bounding box center [310, 186] width 4 height 7
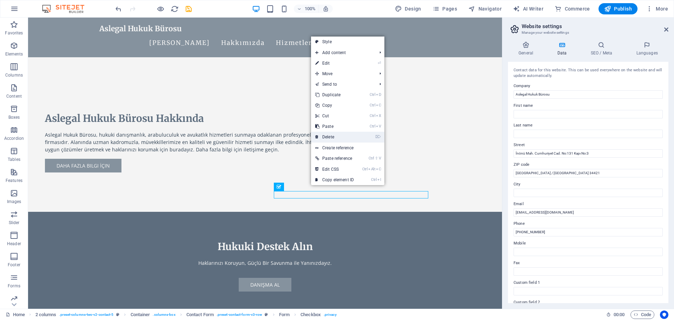
click at [332, 133] on link "⌦ Delete" at bounding box center [334, 137] width 47 height 11
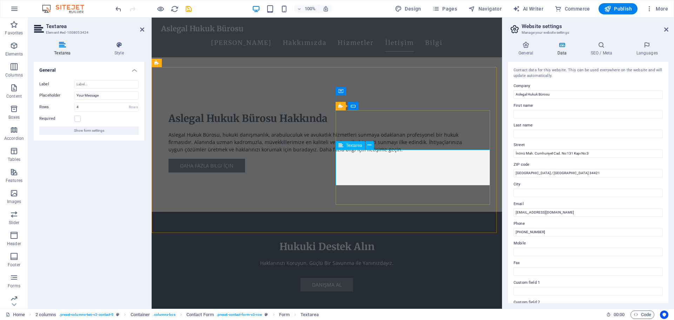
click at [370, 92] on icon at bounding box center [372, 90] width 4 height 7
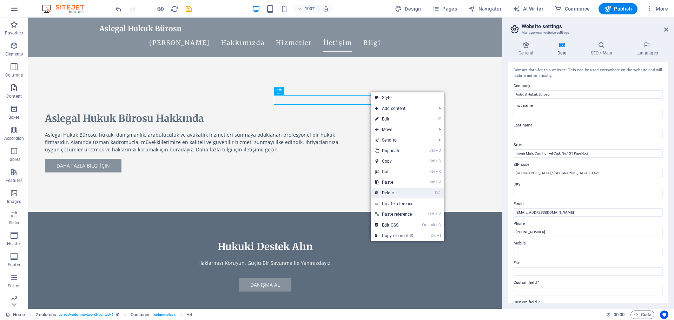
click at [388, 191] on link "⌦ Delete" at bounding box center [394, 193] width 47 height 11
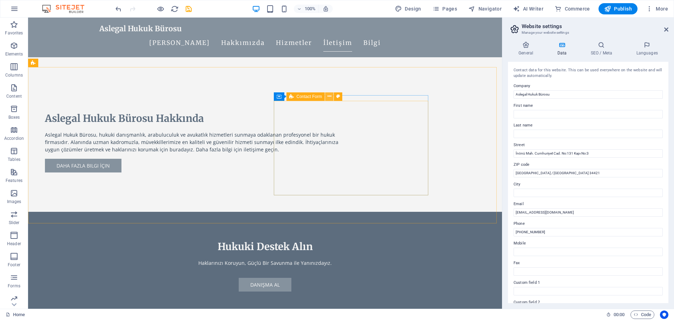
click at [328, 98] on icon at bounding box center [330, 96] width 4 height 7
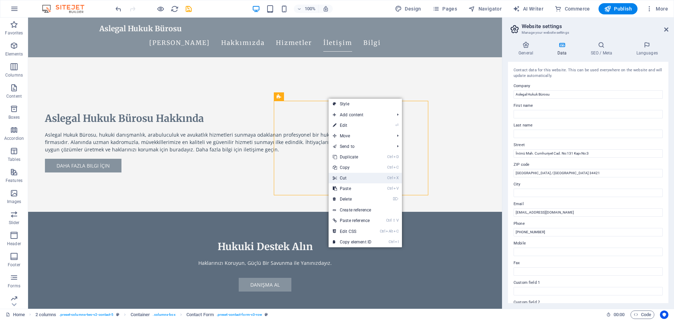
click at [353, 179] on link "Ctrl X Cut" at bounding box center [352, 178] width 47 height 11
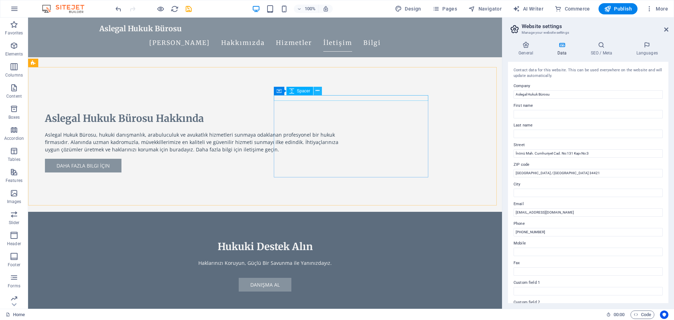
click at [319, 93] on icon at bounding box center [318, 90] width 4 height 7
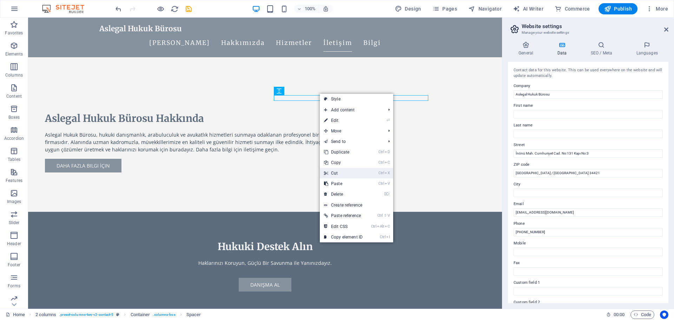
click at [344, 175] on link "Ctrl X Cut" at bounding box center [343, 173] width 47 height 11
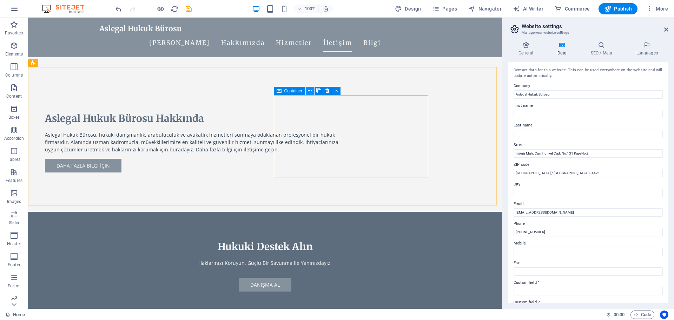
click at [311, 90] on icon at bounding box center [310, 90] width 4 height 7
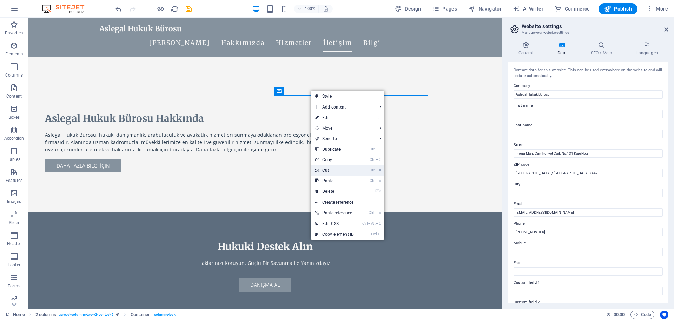
click at [331, 167] on link "Ctrl X Cut" at bounding box center [334, 170] width 47 height 11
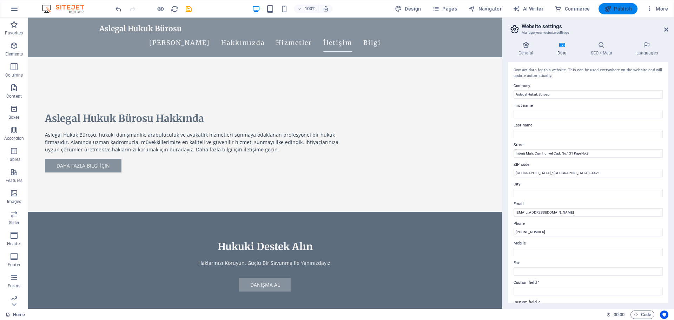
click at [617, 11] on span "Publish" at bounding box center [619, 8] width 28 height 7
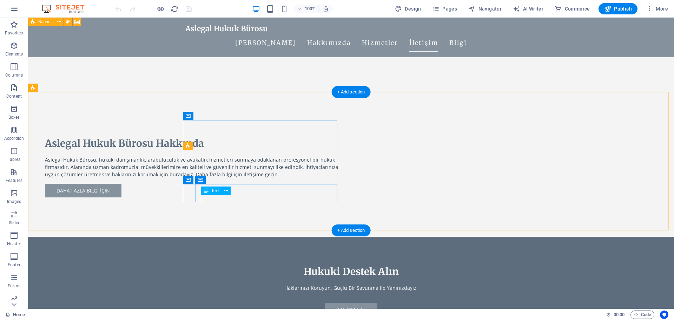
scroll to position [319, 0]
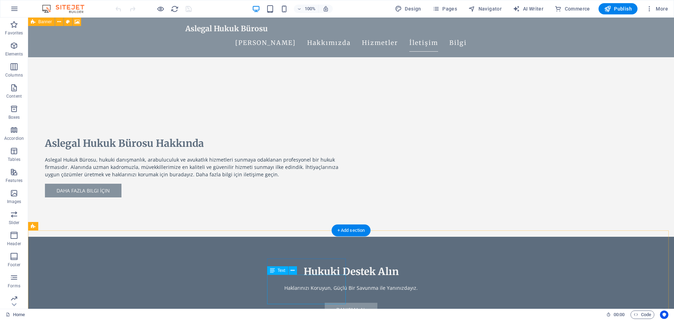
click at [291, 271] on icon at bounding box center [293, 270] width 4 height 7
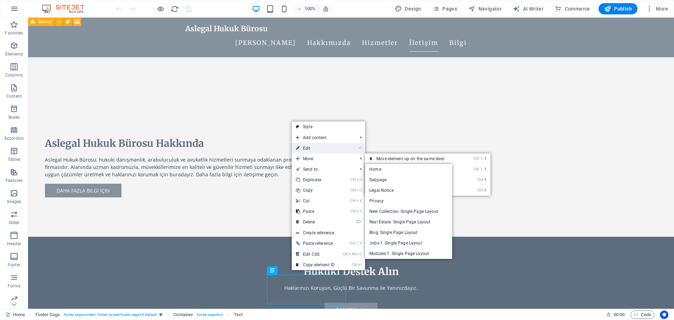
click at [318, 149] on link "⏎ Edit" at bounding box center [315, 148] width 47 height 11
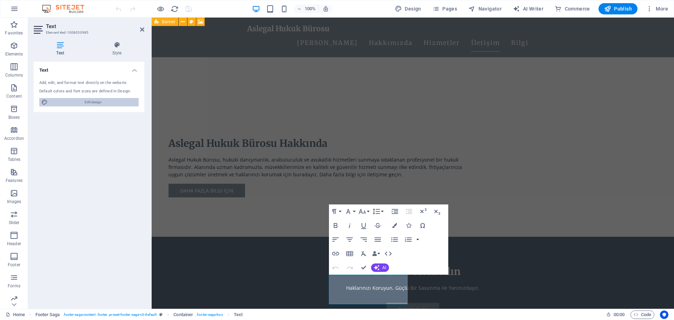
drag, startPoint x: 98, startPoint y: 102, endPoint x: 334, endPoint y: 105, distance: 236.1
click at [98, 102] on span "Edit design" at bounding box center [93, 102] width 87 height 8
select select "px"
select select "200"
select select "px"
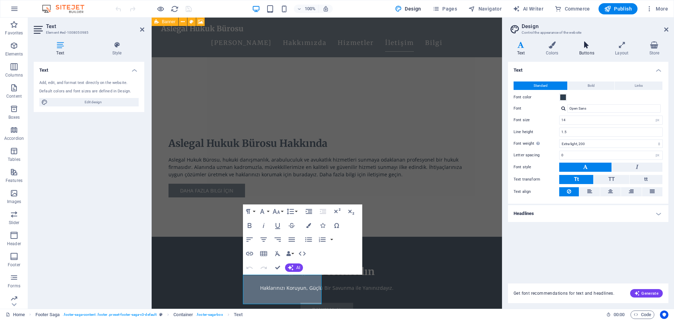
click at [583, 45] on icon at bounding box center [586, 44] width 33 height 7
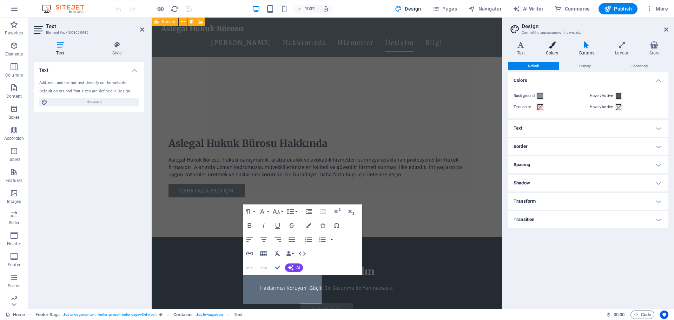
click at [563, 49] on h4 "Colors" at bounding box center [553, 48] width 33 height 15
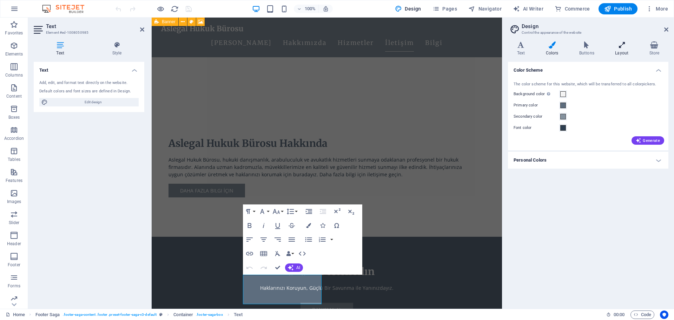
click at [621, 50] on h4 "Layout" at bounding box center [624, 48] width 34 height 15
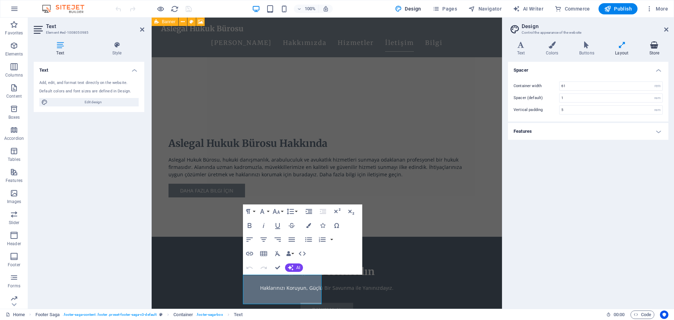
click at [654, 52] on h4 "Store" at bounding box center [655, 48] width 28 height 15
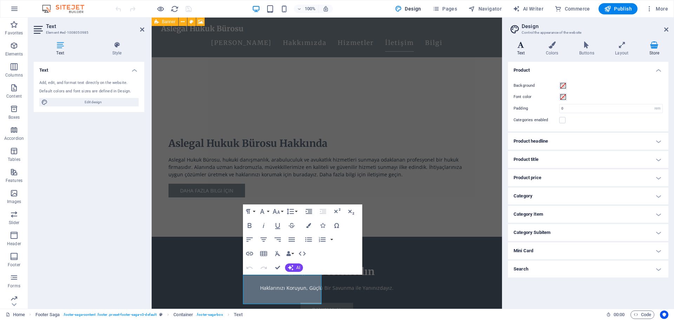
click at [518, 49] on h4 "Text" at bounding box center [522, 48] width 29 height 15
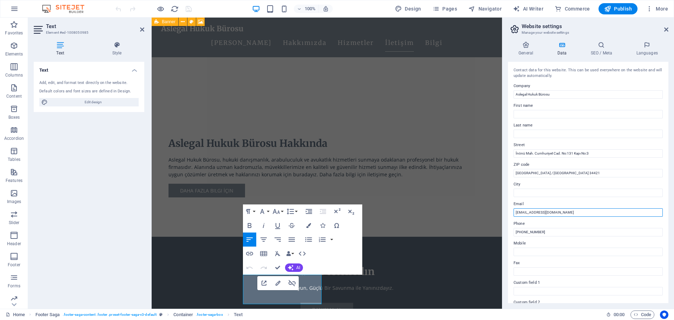
click at [557, 212] on input "[EMAIL_ADDRESS][DOMAIN_NAME]" at bounding box center [588, 212] width 149 height 8
type input "[EMAIL_ADDRESS][DOMAIN_NAME]"
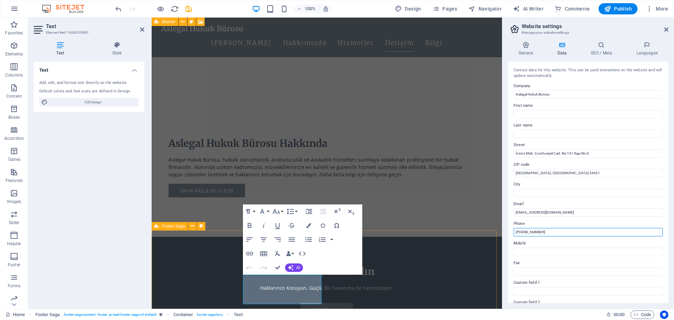
drag, startPoint x: 703, startPoint y: 251, endPoint x: 466, endPoint y: 231, distance: 236.9
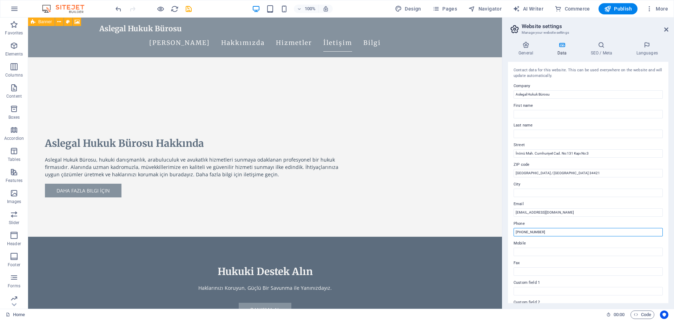
drag, startPoint x: 548, startPoint y: 233, endPoint x: 510, endPoint y: 234, distance: 37.2
click at [510, 234] on div "Contact data for this website. This can be used everywhere on the website and w…" at bounding box center [588, 182] width 161 height 241
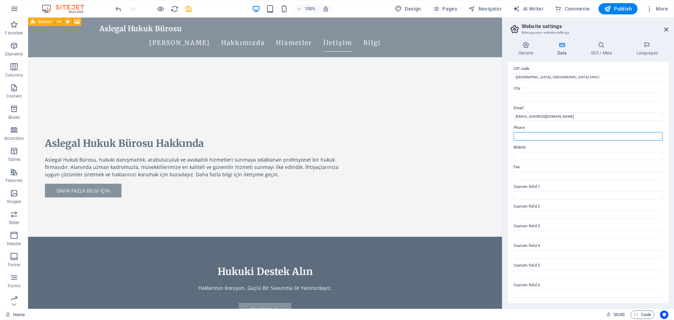
scroll to position [96, 0]
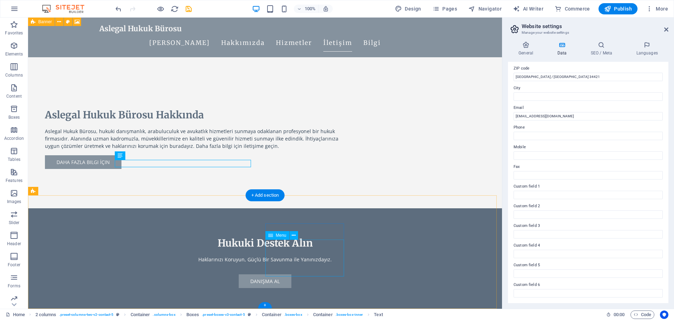
scroll to position [354, 0]
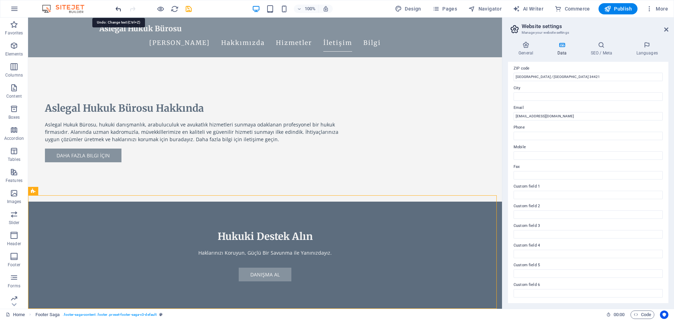
click at [117, 10] on icon "undo" at bounding box center [119, 9] width 8 height 8
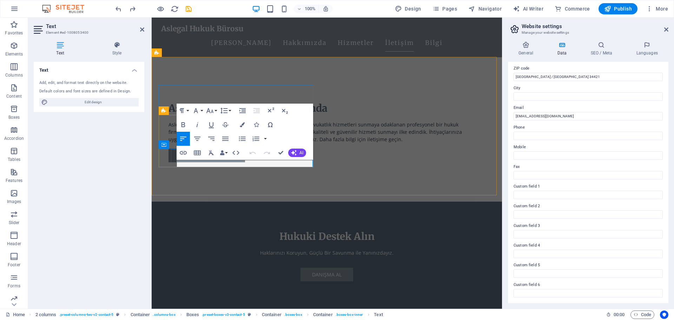
drag, startPoint x: 223, startPoint y: 163, endPoint x: 233, endPoint y: 163, distance: 10.5
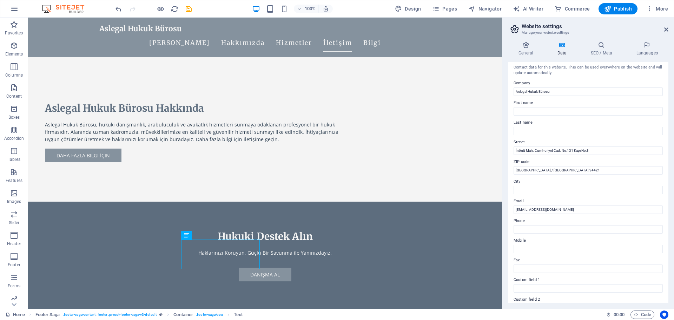
scroll to position [0, 0]
drag, startPoint x: 595, startPoint y: 153, endPoint x: 509, endPoint y: 151, distance: 86.4
click at [509, 151] on div "Contact data for this website. This can be used everywhere on the website and w…" at bounding box center [588, 182] width 161 height 241
paste input "Cumhuriyet Mah. Silahşör Cad. Yeniyol Sok. No:8/1 Bomonti Business Center"
paste input "Şişli / İstanbul"
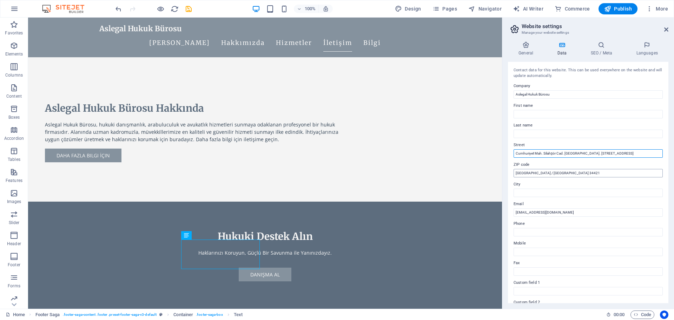
type input "Cumhuriyet Mah. Silahşör Cad. [GEOGRAPHIC_DATA]. [STREET_ADDRESS]"
drag, startPoint x: 584, startPoint y: 190, endPoint x: 480, endPoint y: 172, distance: 106.2
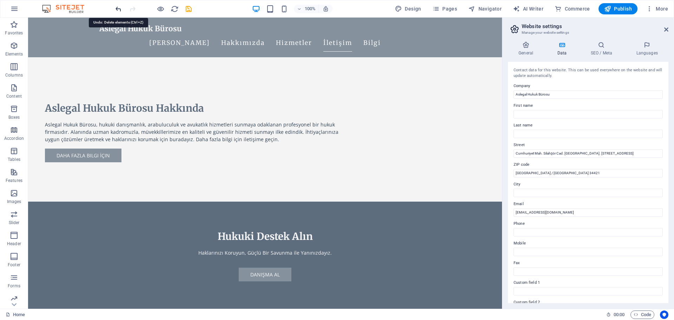
click at [117, 12] on icon "undo" at bounding box center [119, 9] width 8 height 8
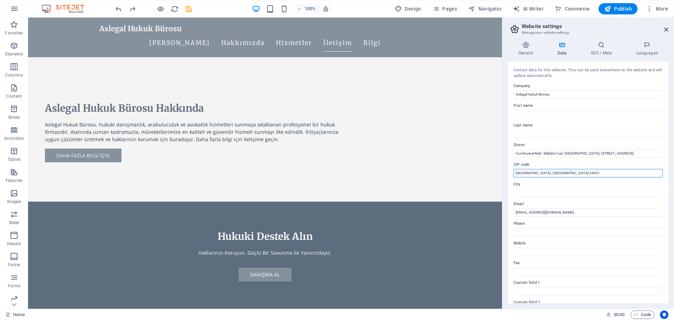
click at [538, 171] on input "Beyoğlu / İstanbul 34421" at bounding box center [588, 173] width 149 height 8
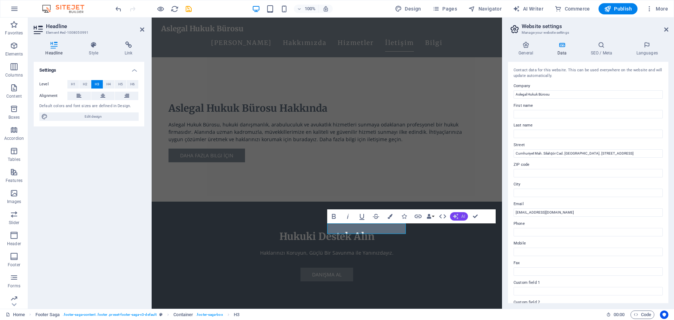
click at [464, 216] on span "AI" at bounding box center [464, 216] width 4 height 4
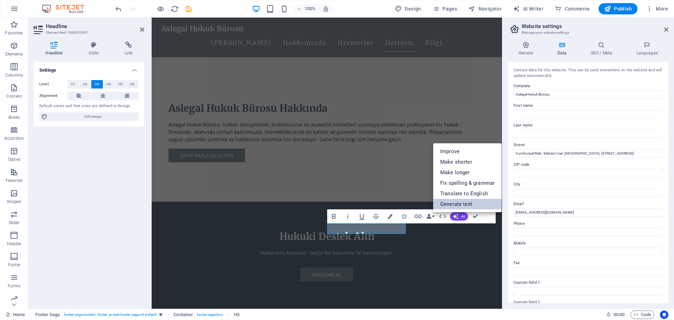
click at [465, 203] on link "Generate text" at bounding box center [467, 204] width 68 height 11
select select "English"
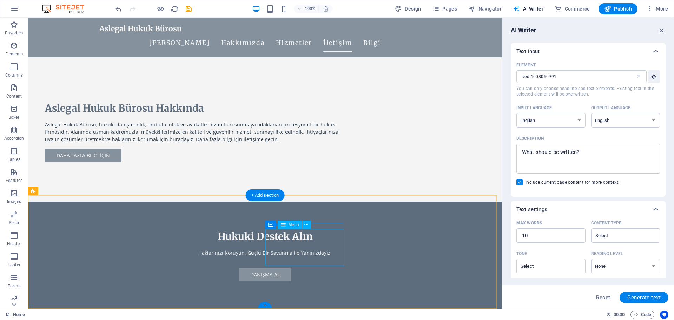
select select
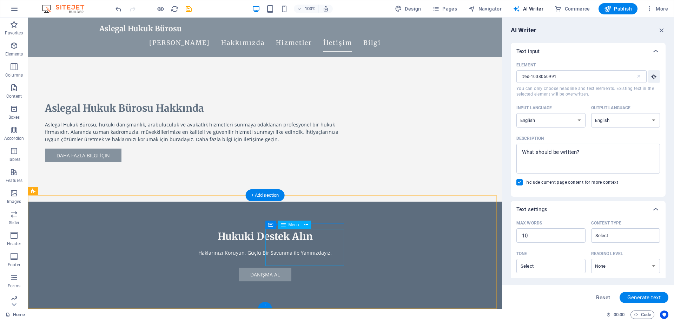
select select
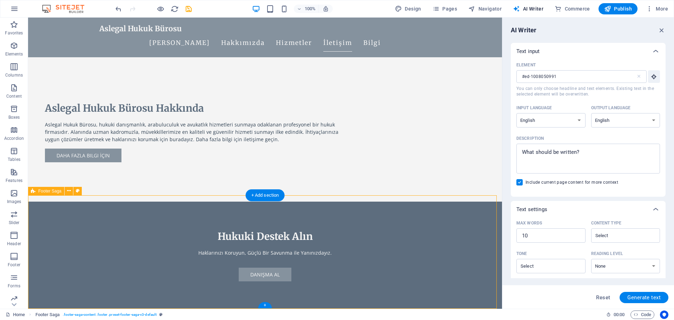
click at [337, 309] on div "Home Footer Saga . footer-saga-content .footer .preset-footer-saga-v3-default 0…" at bounding box center [337, 314] width 674 height 11
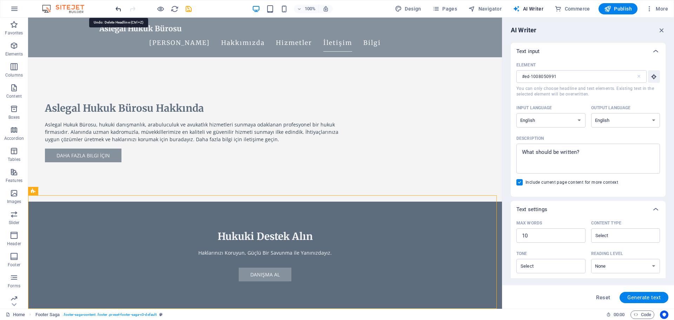
click at [118, 11] on icon "undo" at bounding box center [119, 9] width 8 height 8
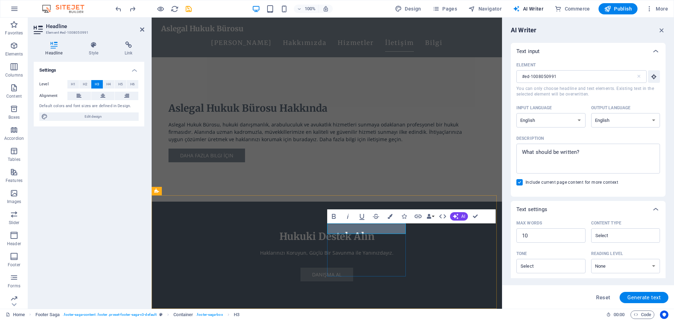
drag, startPoint x: 363, startPoint y: 229, endPoint x: 352, endPoint y: 229, distance: 11.2
click at [452, 217] on button "AI" at bounding box center [459, 216] width 18 height 8
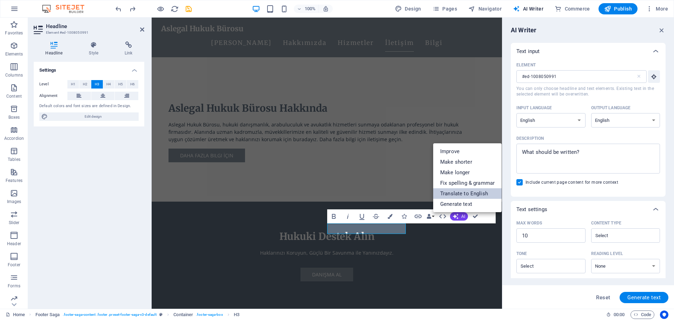
click at [465, 192] on link "Translate to English" at bounding box center [467, 193] width 68 height 11
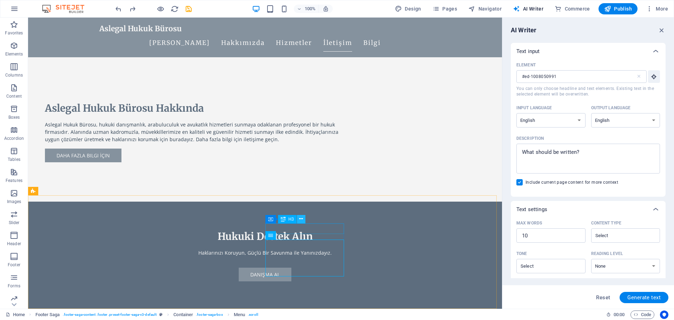
click at [299, 220] on icon at bounding box center [301, 218] width 4 height 7
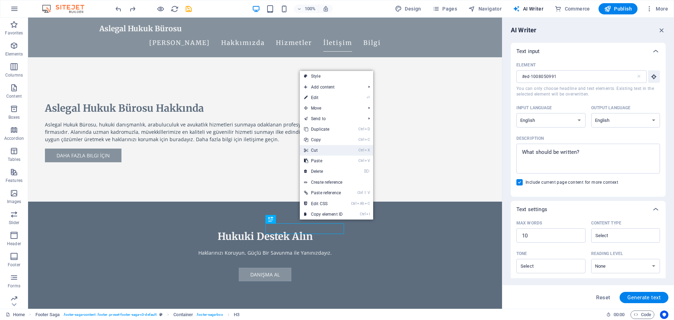
click at [325, 148] on link "Ctrl X Cut" at bounding box center [323, 150] width 47 height 11
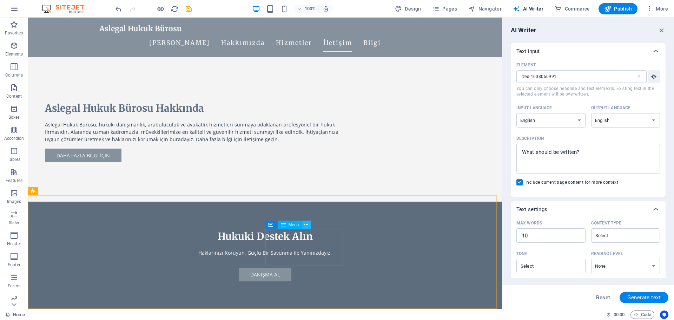
click at [306, 226] on icon at bounding box center [307, 224] width 4 height 7
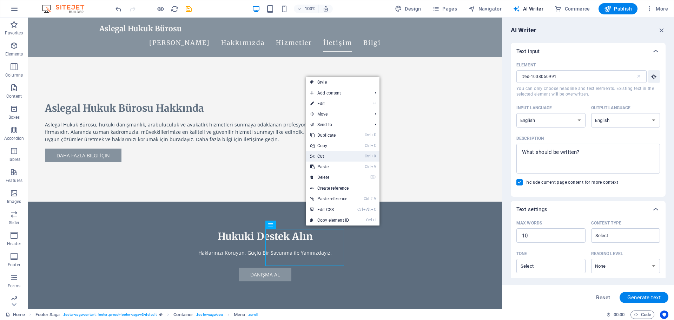
click at [341, 156] on link "Ctrl X Cut" at bounding box center [329, 156] width 47 height 11
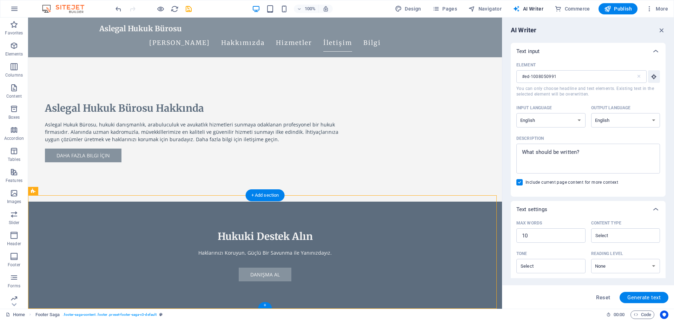
drag, startPoint x: 382, startPoint y: 238, endPoint x: 299, endPoint y: 225, distance: 84.0
click at [387, 221] on icon at bounding box center [386, 218] width 4 height 7
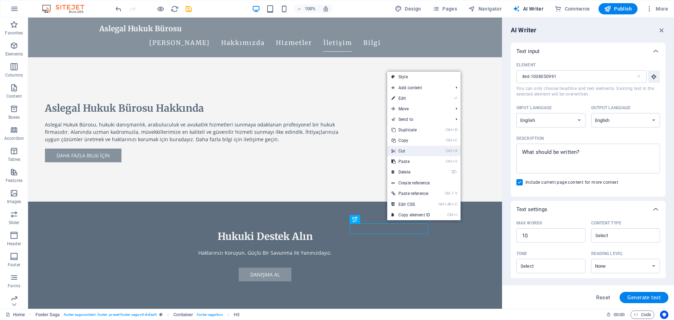
click at [406, 151] on link "Ctrl X Cut" at bounding box center [410, 151] width 47 height 11
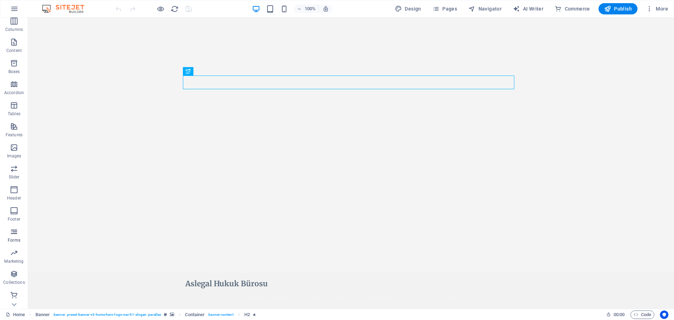
scroll to position [46, 0]
click at [17, 262] on p "Marketing" at bounding box center [13, 261] width 19 height 6
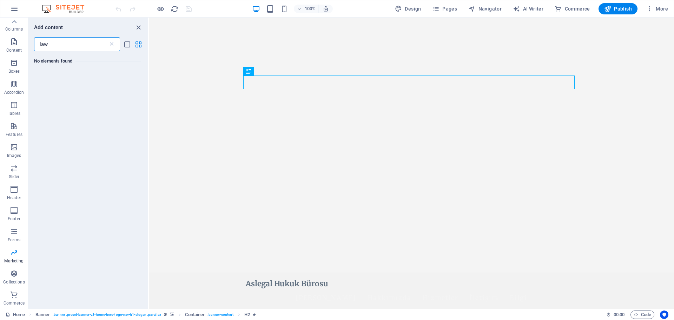
scroll to position [0, 0]
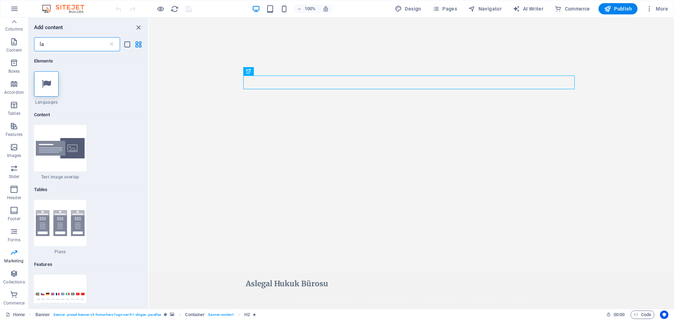
type input "l"
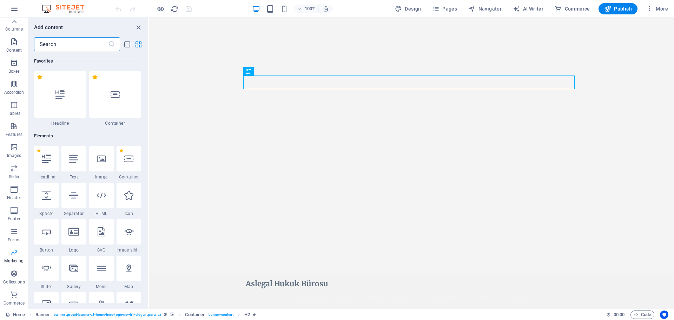
click at [13, 257] on span "Marketing" at bounding box center [14, 256] width 28 height 17
click at [15, 234] on icon "button" at bounding box center [14, 231] width 8 height 8
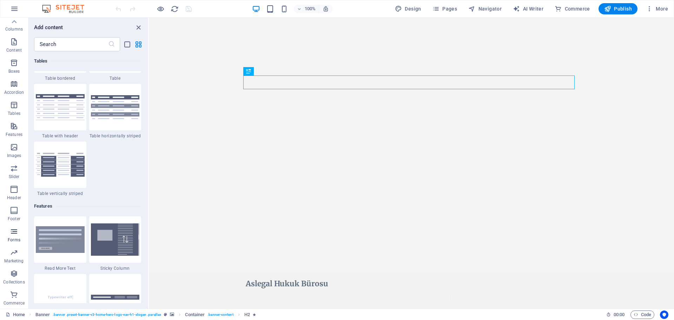
scroll to position [5128, 0]
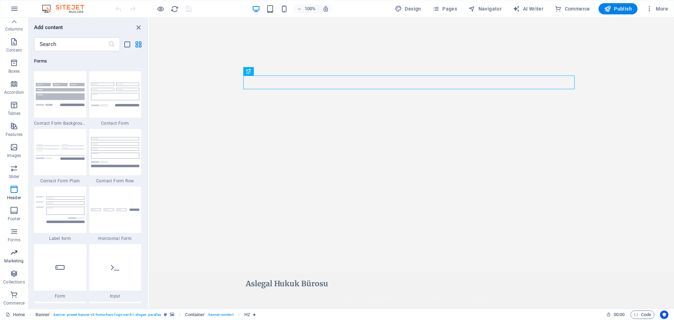
click at [14, 261] on p "Marketing" at bounding box center [13, 261] width 19 height 6
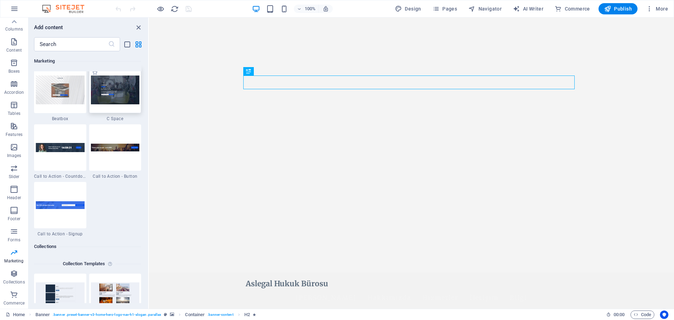
scroll to position [6248, 0]
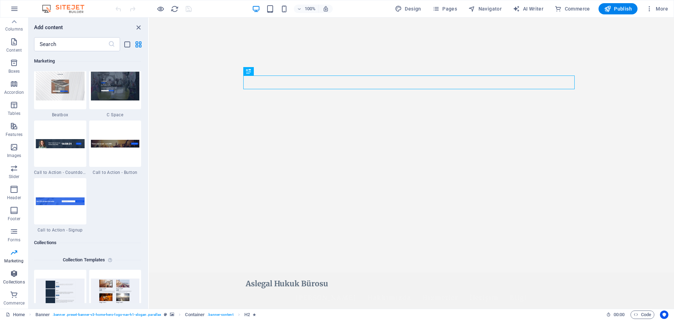
click at [8, 277] on span "Collections" at bounding box center [14, 277] width 28 height 17
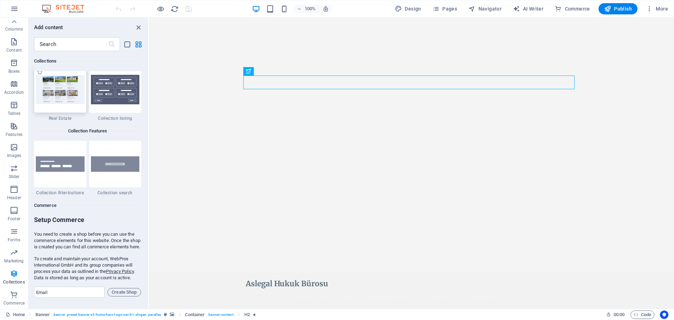
scroll to position [6641, 0]
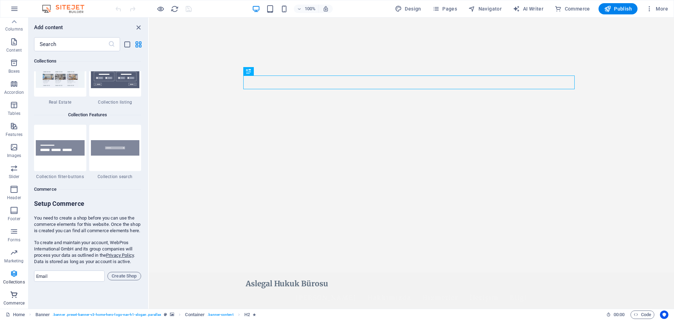
click at [15, 299] on span "Commerce" at bounding box center [14, 298] width 28 height 17
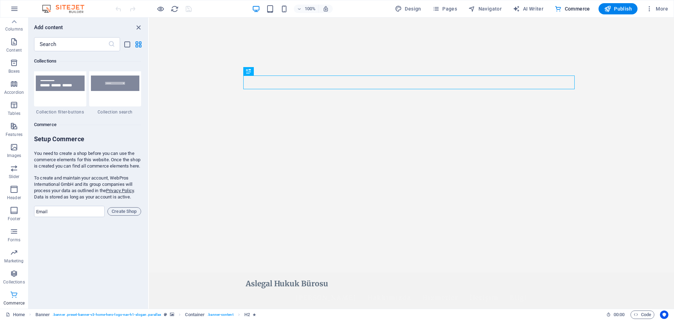
scroll to position [6769, 0]
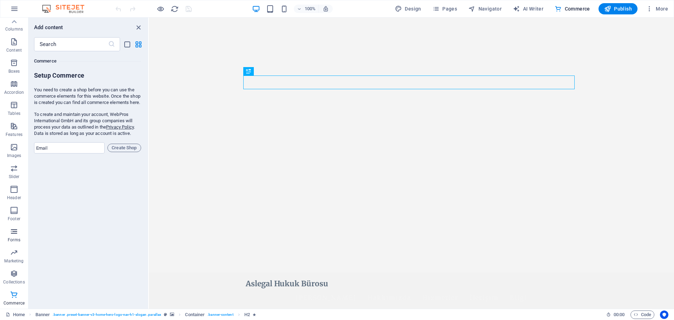
click at [13, 236] on span "Forms" at bounding box center [14, 235] width 28 height 17
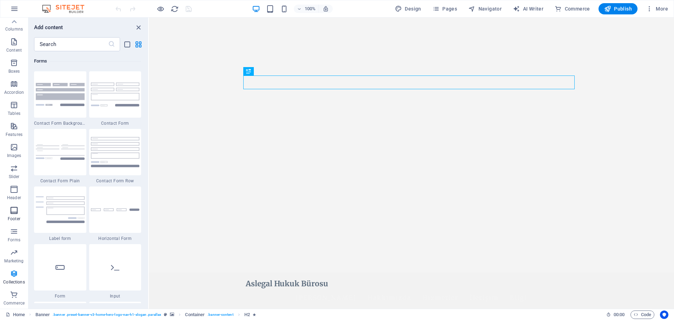
click at [11, 205] on button "Footer" at bounding box center [14, 213] width 28 height 21
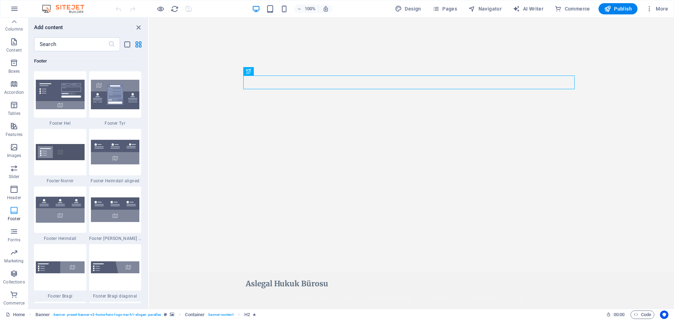
scroll to position [4650, 0]
click at [11, 193] on icon "button" at bounding box center [14, 189] width 8 height 8
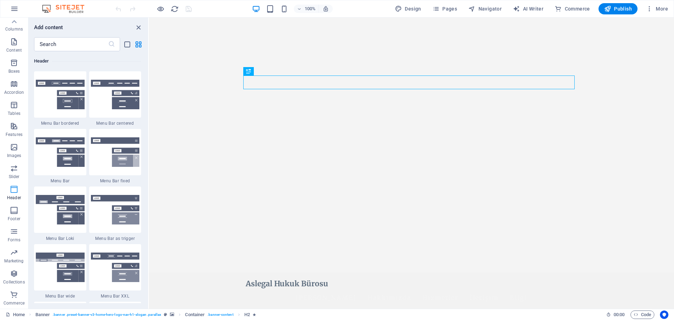
scroll to position [4230, 0]
click at [14, 170] on icon "button" at bounding box center [14, 168] width 8 height 8
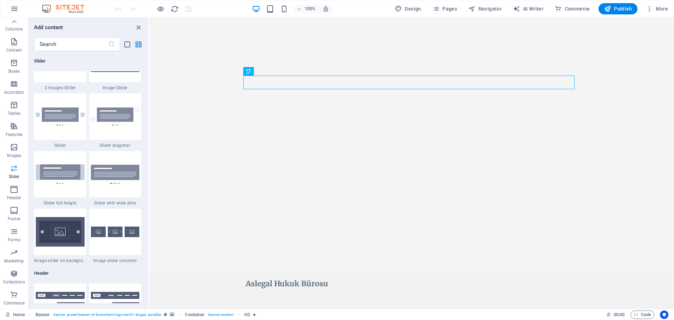
scroll to position [3982, 0]
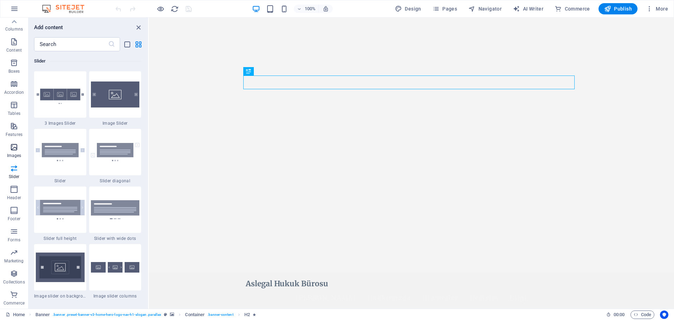
click at [16, 147] on icon "button" at bounding box center [14, 147] width 8 height 8
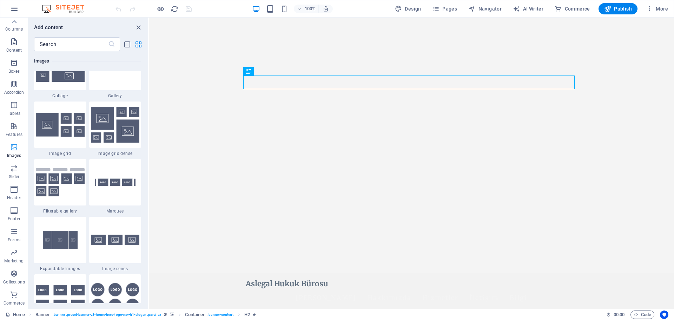
scroll to position [3562, 0]
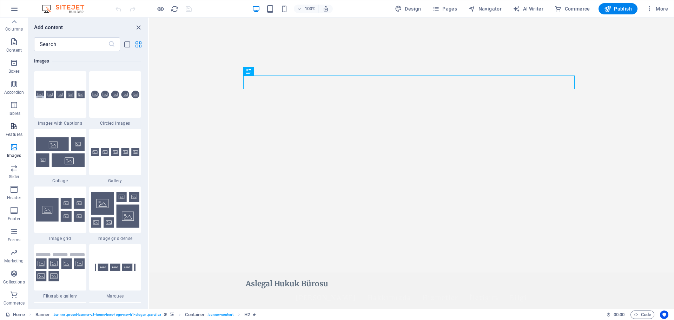
click at [12, 126] on icon "button" at bounding box center [14, 126] width 8 height 8
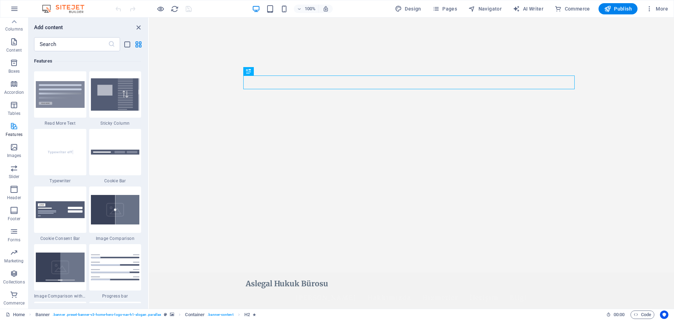
scroll to position [2738, 0]
click at [16, 110] on span "Tables" at bounding box center [14, 109] width 28 height 17
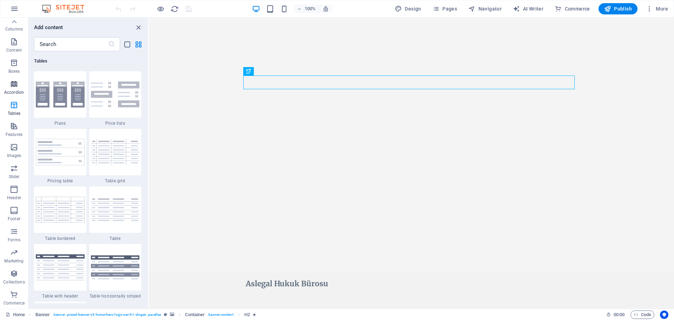
click at [16, 91] on p "Accordion" at bounding box center [14, 93] width 20 height 6
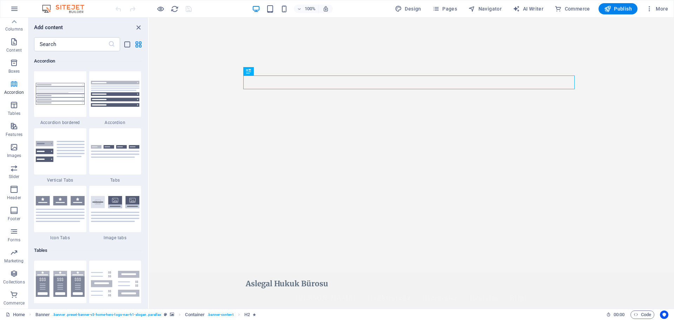
scroll to position [2243, 0]
click at [16, 71] on p "Boxes" at bounding box center [14, 71] width 12 height 6
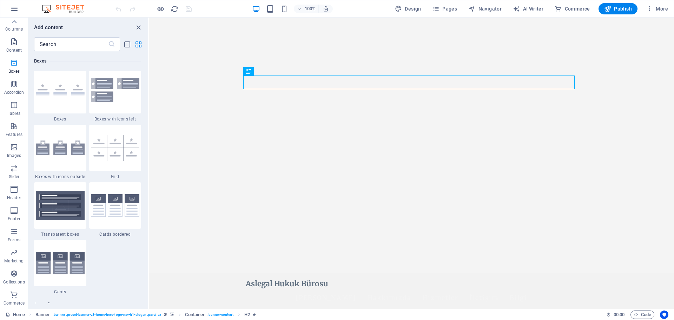
scroll to position [1938, 0]
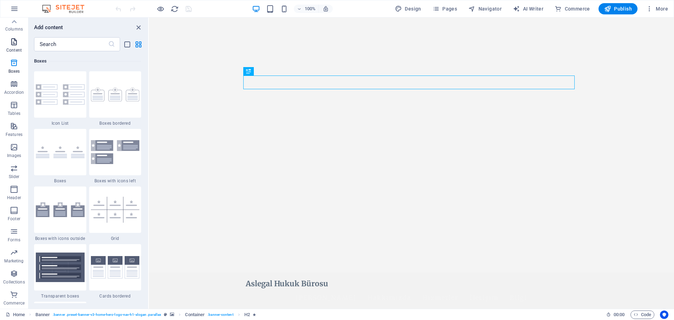
click at [14, 52] on p "Content" at bounding box center [13, 50] width 15 height 6
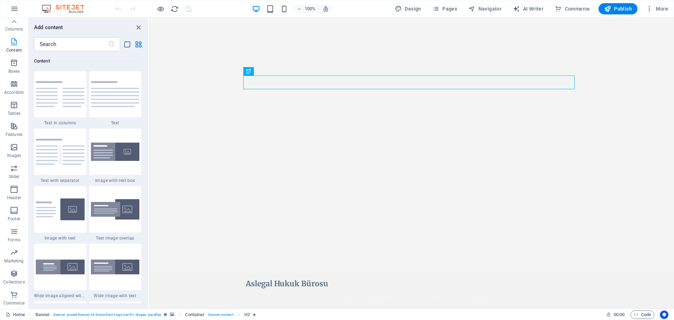
scroll to position [1229, 0]
click at [15, 32] on span "Columns" at bounding box center [14, 25] width 28 height 17
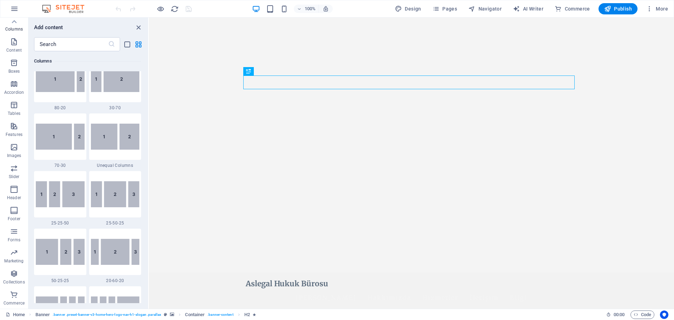
scroll to position [348, 0]
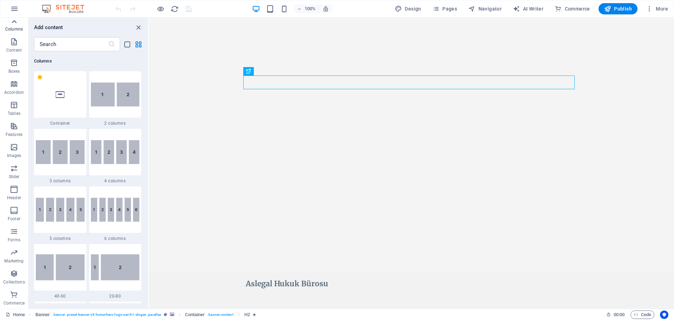
click at [16, 22] on icon at bounding box center [14, 21] width 5 height 3
click at [15, 29] on span "Favorites" at bounding box center [14, 28] width 28 height 17
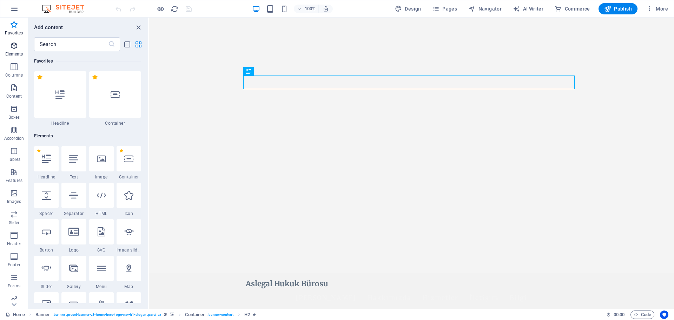
click at [14, 55] on p "Elements" at bounding box center [14, 54] width 18 height 6
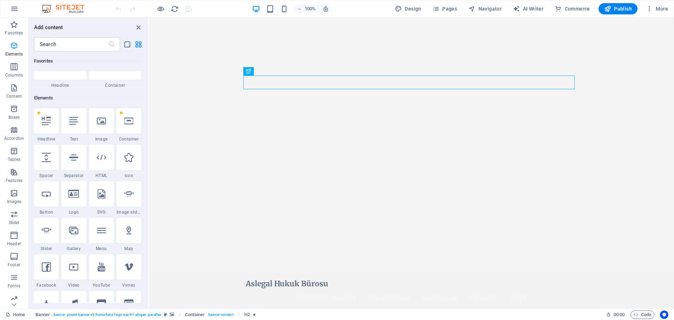
scroll to position [75, 0]
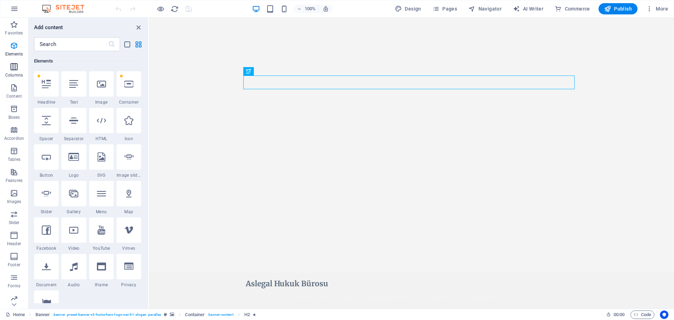
click at [14, 67] on icon "button" at bounding box center [14, 67] width 8 height 8
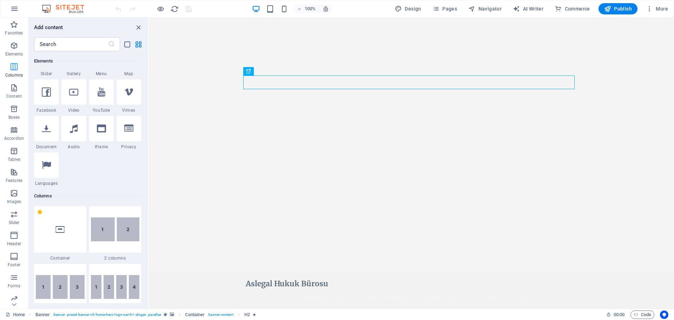
scroll to position [348, 0]
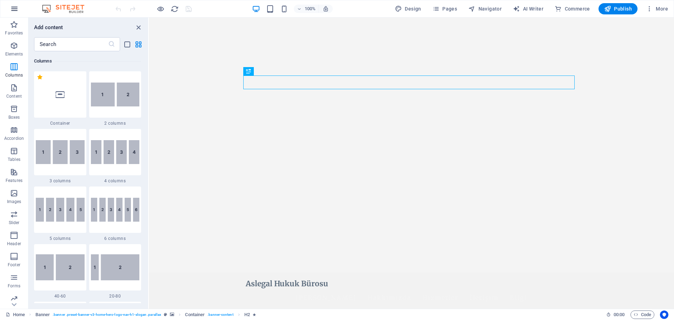
click at [16, 10] on icon "button" at bounding box center [14, 9] width 8 height 8
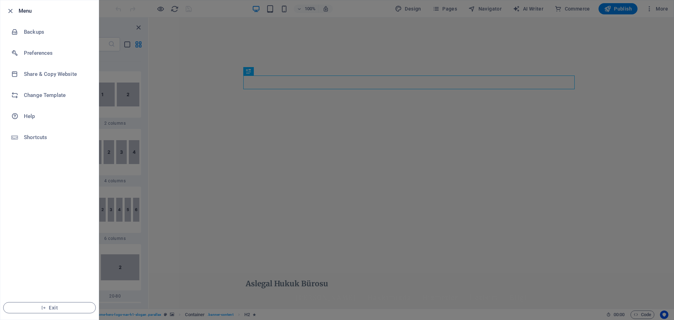
click at [358, 150] on div at bounding box center [337, 160] width 674 height 320
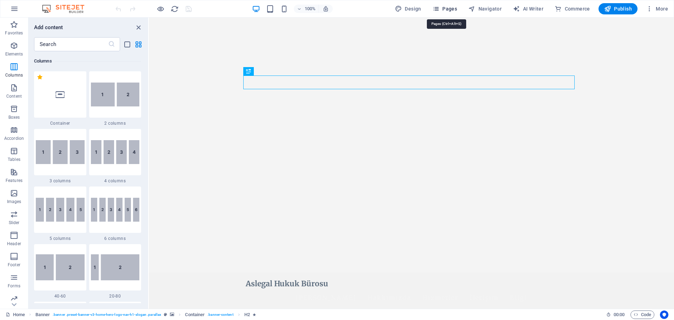
click at [442, 8] on span "Pages" at bounding box center [445, 8] width 25 height 7
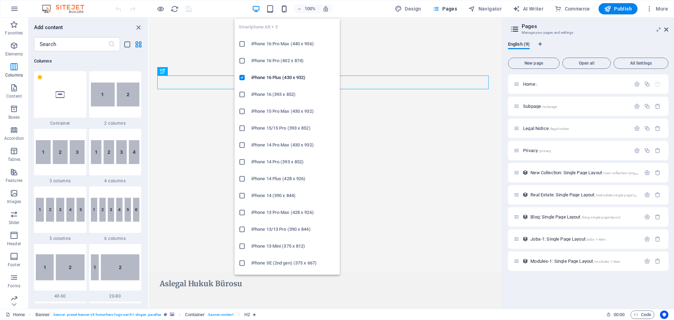
click at [287, 8] on icon "button" at bounding box center [284, 9] width 8 height 8
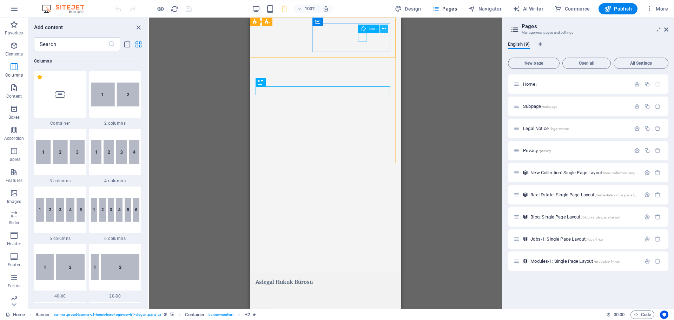
click at [384, 30] on icon at bounding box center [384, 28] width 4 height 7
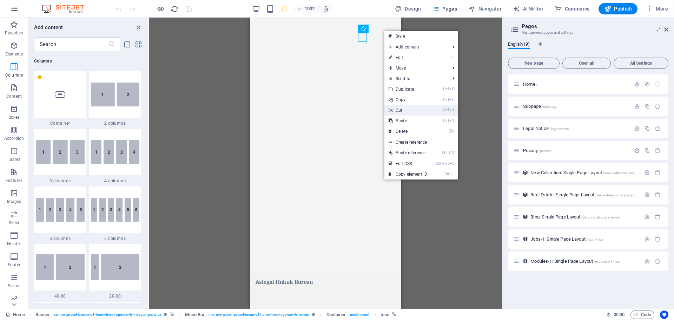
click at [397, 109] on link "Ctrl X Cut" at bounding box center [408, 110] width 47 height 11
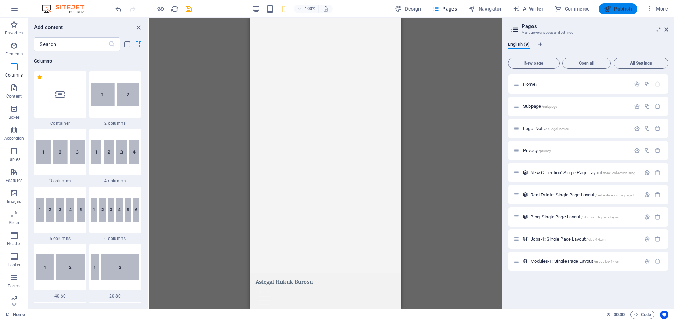
click at [628, 8] on span "Publish" at bounding box center [619, 8] width 28 height 7
